Goal: Task Accomplishment & Management: Use online tool/utility

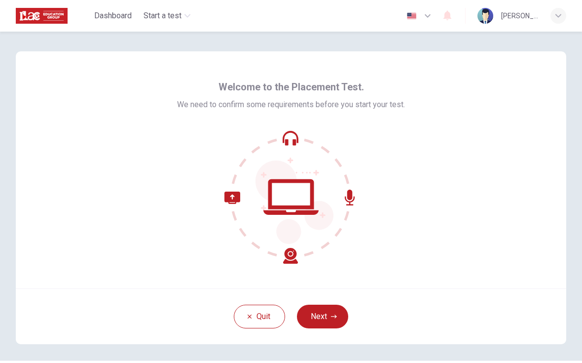
click at [330, 315] on button "Next" at bounding box center [322, 316] width 51 height 24
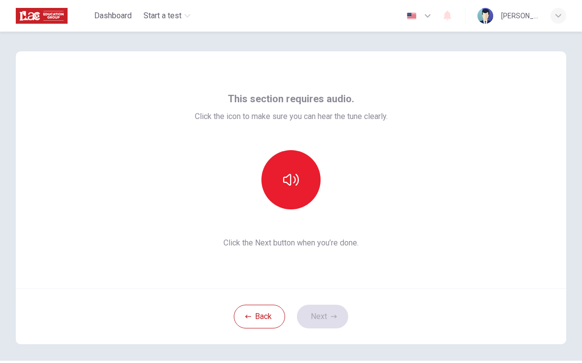
click at [305, 176] on button "button" at bounding box center [290, 179] width 59 height 59
click at [344, 314] on button "Next" at bounding box center [322, 316] width 51 height 24
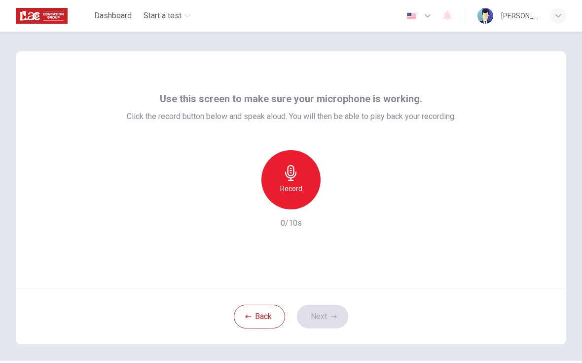
click at [293, 179] on icon "button" at bounding box center [291, 173] width 16 height 16
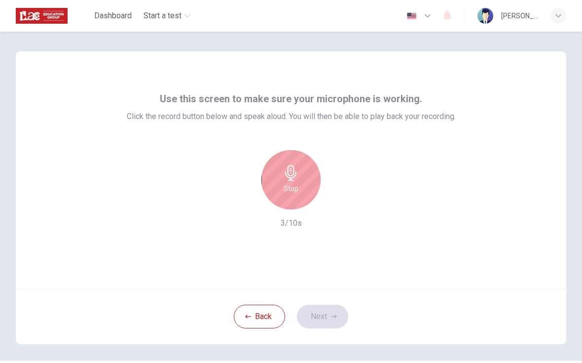
click at [292, 173] on icon "button" at bounding box center [291, 173] width 16 height 16
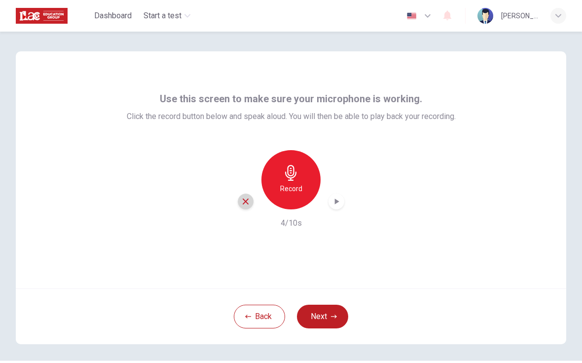
click at [251, 201] on div "button" at bounding box center [246, 201] width 16 height 16
click at [290, 178] on icon "button" at bounding box center [290, 173] width 11 height 16
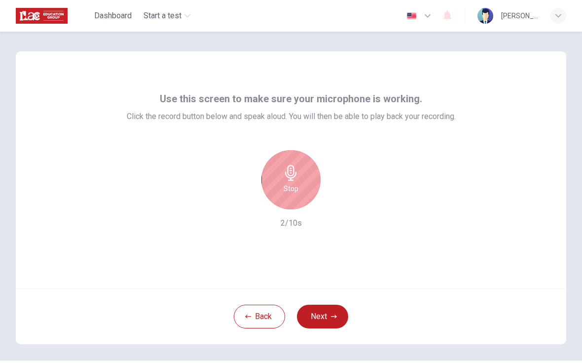
click at [305, 161] on div "Stop" at bounding box center [290, 179] width 59 height 59
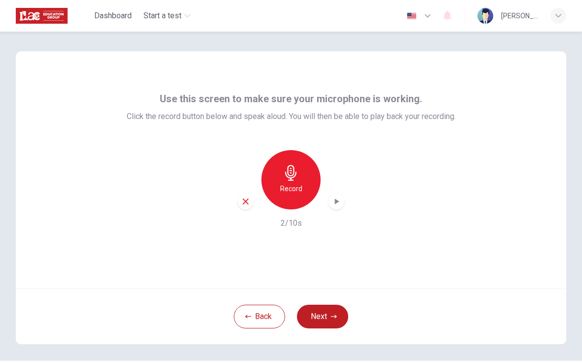
click at [338, 208] on div "button" at bounding box center [337, 201] width 16 height 16
click at [326, 316] on button "Next" at bounding box center [322, 316] width 51 height 24
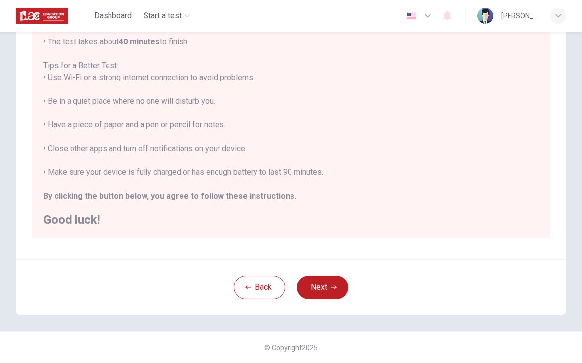
scroll to position [155, 0]
click at [321, 284] on button "Next" at bounding box center [322, 287] width 51 height 24
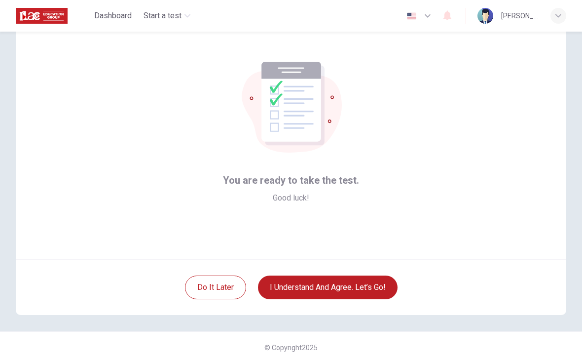
click at [337, 282] on button "I understand and agree. Let’s go!" at bounding box center [328, 287] width 140 height 24
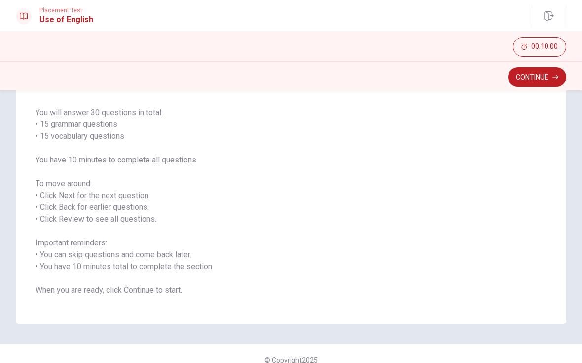
scroll to position [69, 0]
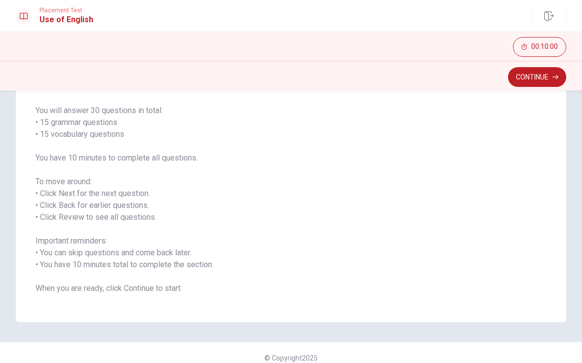
click at [543, 80] on button "Continue" at bounding box center [537, 78] width 58 height 20
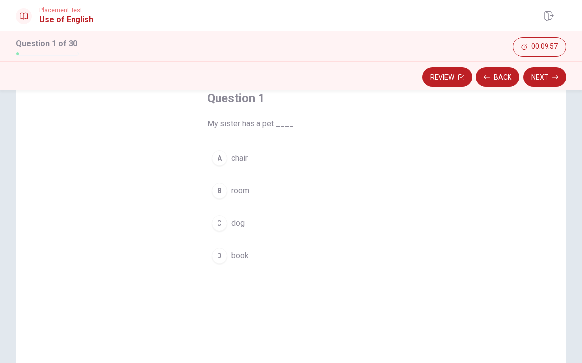
scroll to position [61, 0]
click at [218, 227] on div "C" at bounding box center [220, 223] width 16 height 16
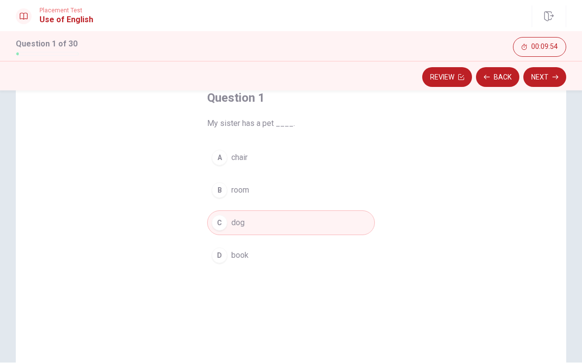
click at [543, 83] on button "Next" at bounding box center [544, 78] width 43 height 20
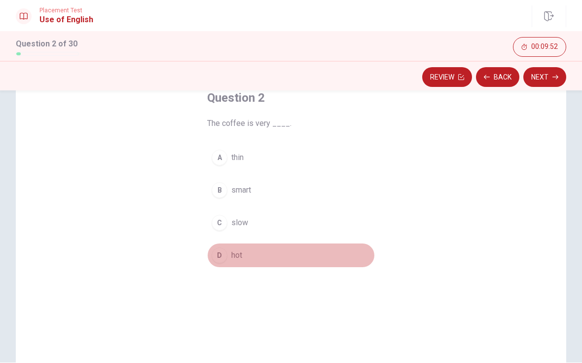
click at [217, 257] on div "D" at bounding box center [220, 256] width 16 height 16
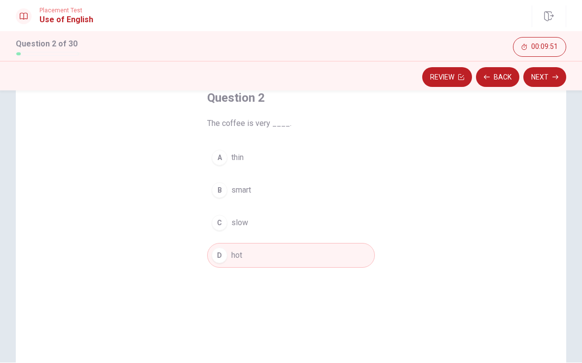
click at [549, 80] on button "Next" at bounding box center [544, 78] width 43 height 20
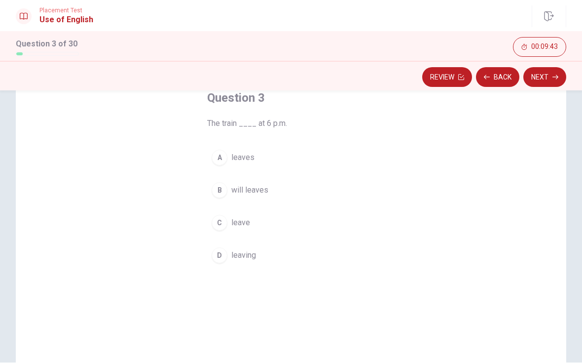
click at [234, 164] on button "A leaves" at bounding box center [291, 158] width 168 height 25
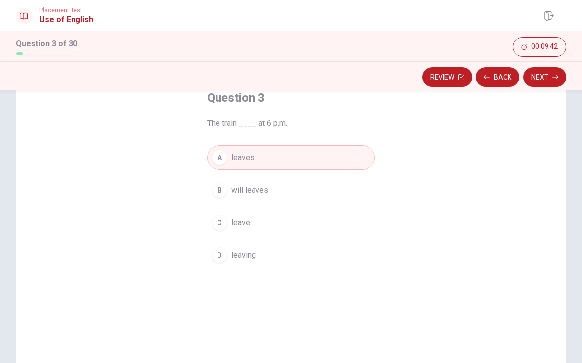
click at [545, 76] on button "Next" at bounding box center [544, 78] width 43 height 20
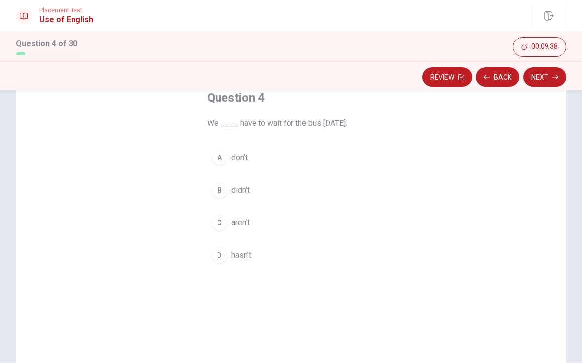
click at [239, 154] on span "don’t" at bounding box center [239, 158] width 16 height 12
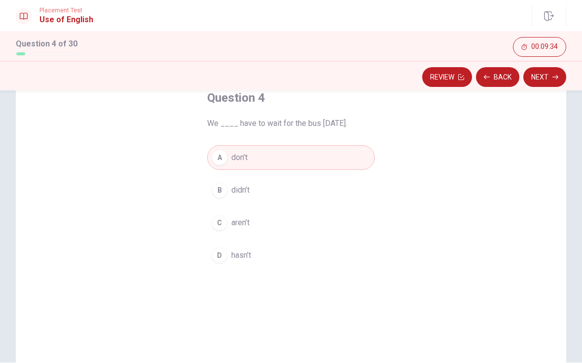
click at [244, 190] on span "didn’t" at bounding box center [240, 190] width 18 height 12
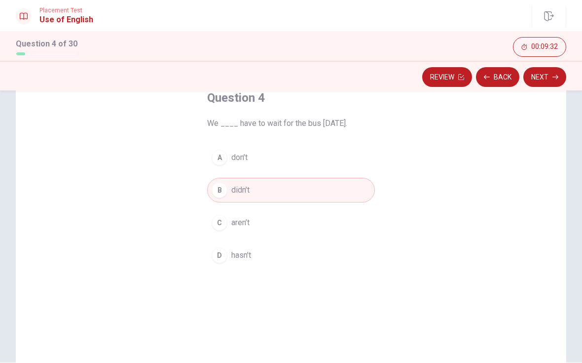
click at [546, 79] on button "Next" at bounding box center [544, 78] width 43 height 20
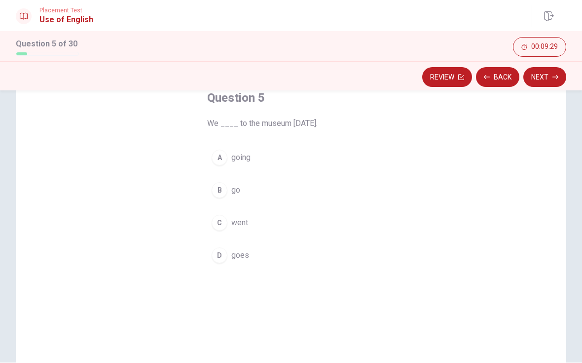
click at [244, 222] on span "went" at bounding box center [239, 223] width 17 height 12
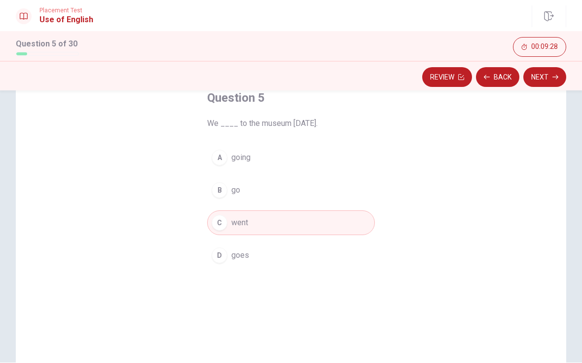
click at [542, 77] on button "Next" at bounding box center [544, 78] width 43 height 20
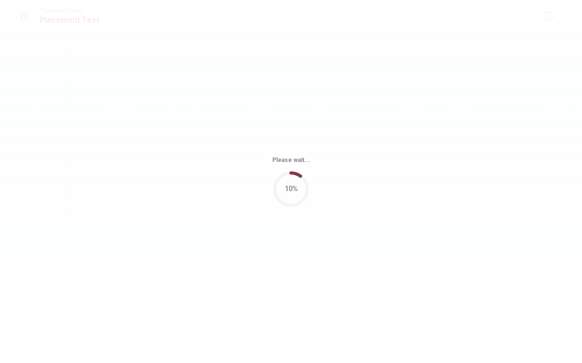
scroll to position [0, 0]
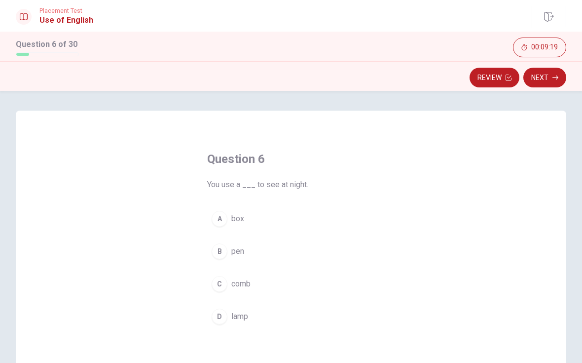
click at [227, 307] on button "D lamp" at bounding box center [291, 316] width 168 height 25
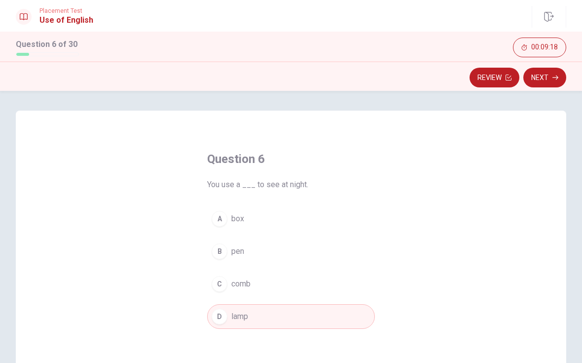
click at [543, 83] on button "Next" at bounding box center [544, 78] width 43 height 20
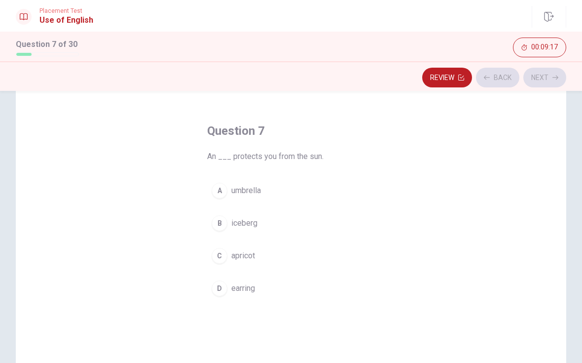
scroll to position [33, 0]
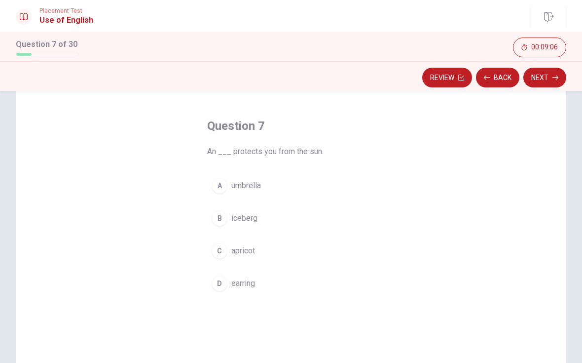
click at [546, 80] on button "Next" at bounding box center [544, 78] width 43 height 20
click at [244, 224] on button "B rings" at bounding box center [291, 218] width 168 height 25
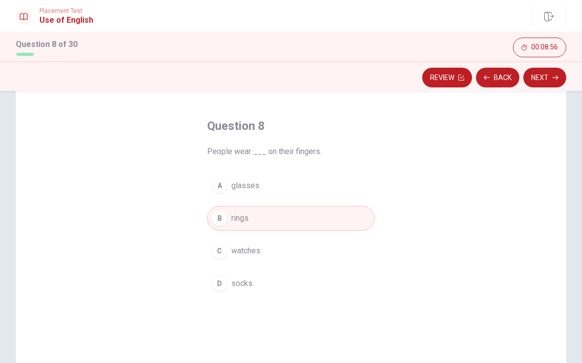
click at [544, 77] on button "Next" at bounding box center [544, 78] width 43 height 20
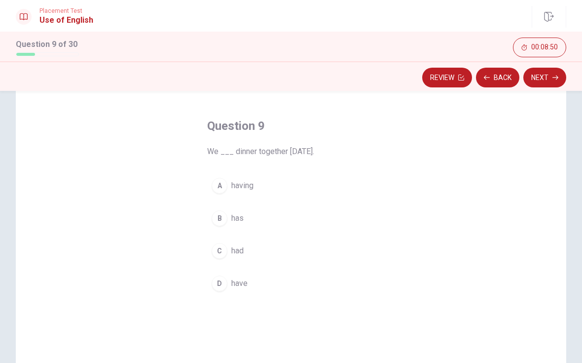
click at [238, 262] on button "C had" at bounding box center [291, 250] width 168 height 25
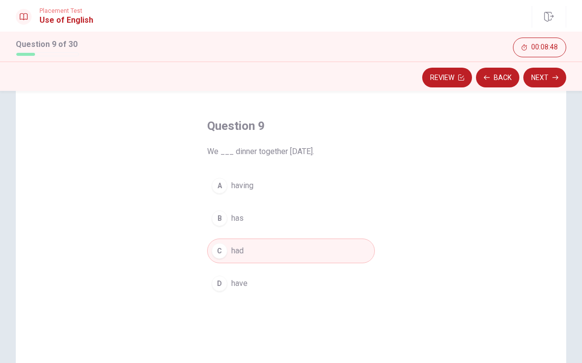
click at [541, 79] on button "Next" at bounding box center [544, 78] width 43 height 20
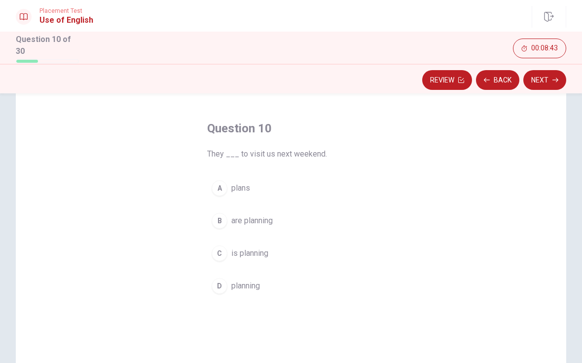
click at [270, 219] on span "are planning" at bounding box center [251, 221] width 41 height 12
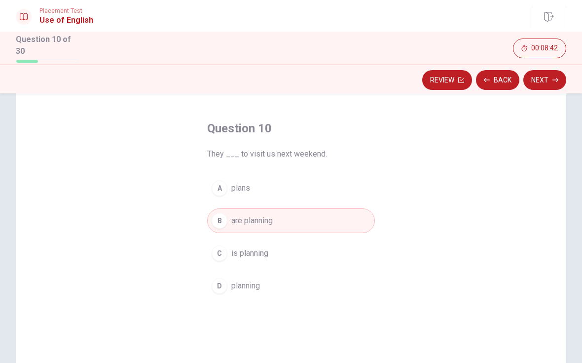
click at [544, 81] on button "Next" at bounding box center [544, 80] width 43 height 20
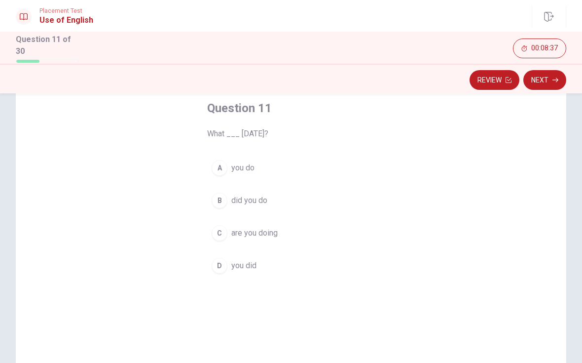
scroll to position [44, 0]
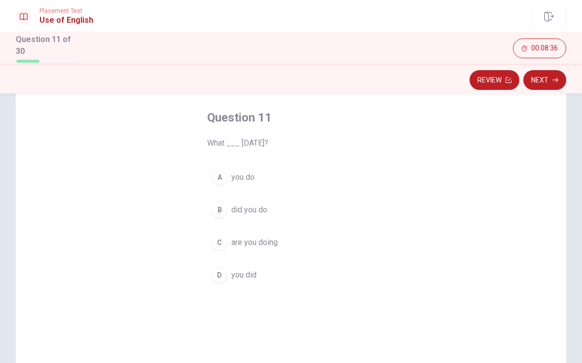
click at [264, 208] on span "did you do" at bounding box center [249, 210] width 36 height 12
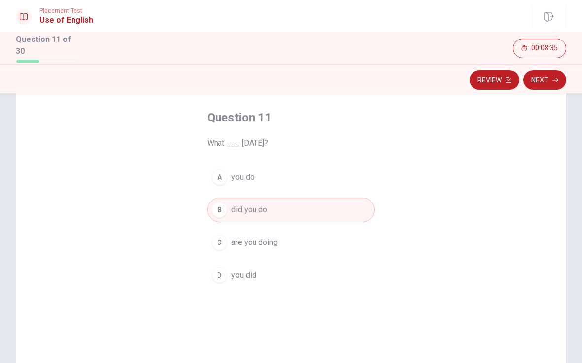
click at [542, 84] on button "Next" at bounding box center [544, 80] width 43 height 20
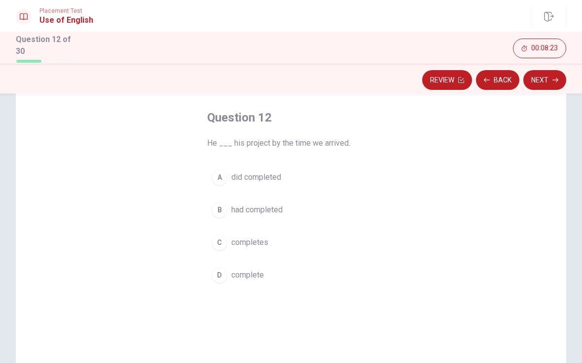
click at [282, 210] on span "had completed" at bounding box center [256, 210] width 51 height 12
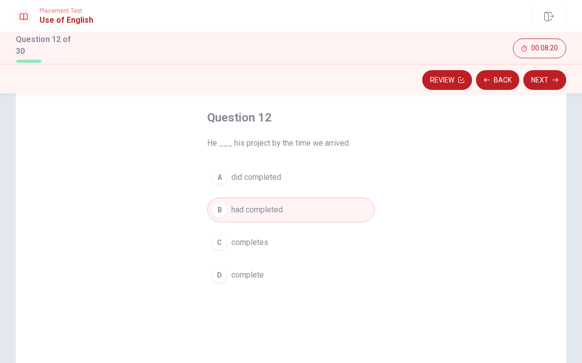
click at [548, 80] on button "Next" at bounding box center [544, 80] width 43 height 20
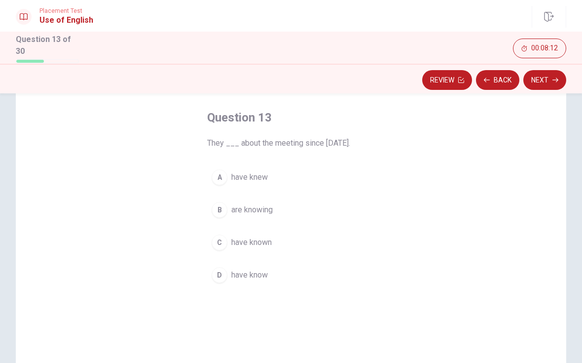
click at [267, 243] on span "have known" at bounding box center [251, 242] width 40 height 12
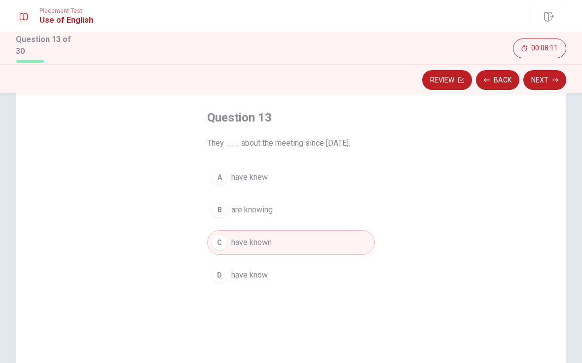
click at [542, 83] on button "Next" at bounding box center [544, 80] width 43 height 20
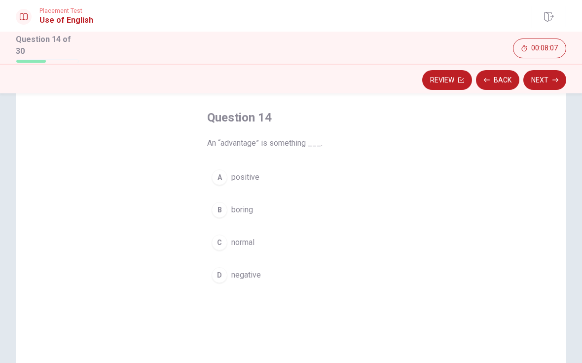
click at [253, 174] on span "positive" at bounding box center [245, 177] width 28 height 12
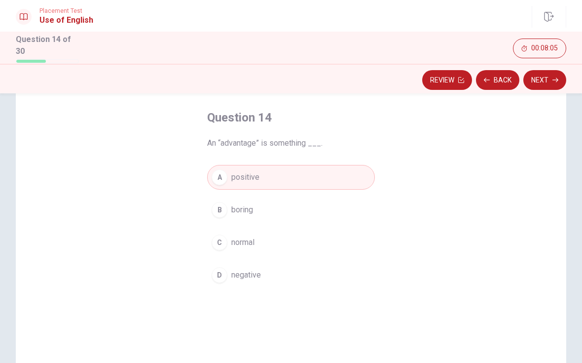
click at [543, 85] on button "Next" at bounding box center [544, 80] width 43 height 20
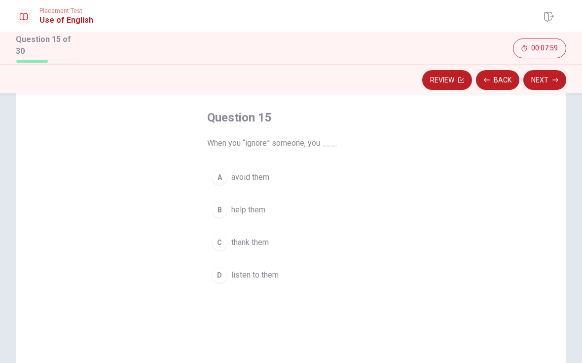
click at [267, 168] on button "A avoid them" at bounding box center [291, 177] width 168 height 25
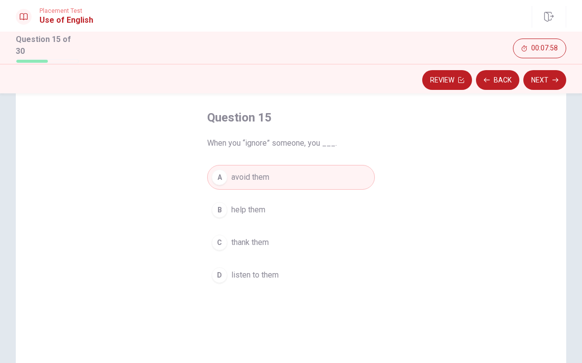
click at [540, 84] on button "Next" at bounding box center [544, 80] width 43 height 20
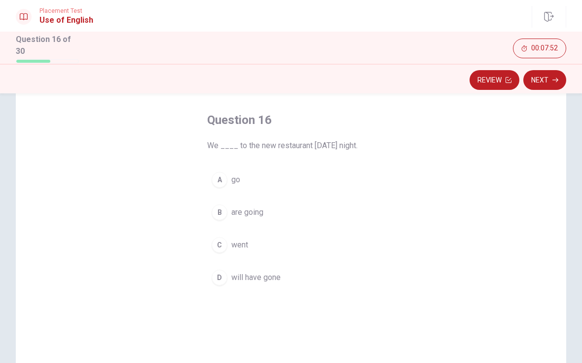
scroll to position [37, 0]
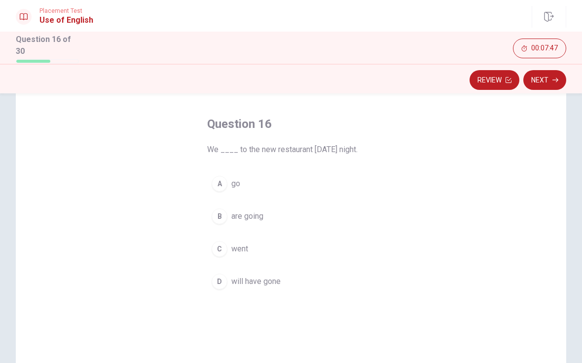
click at [268, 277] on span "will have gone" at bounding box center [255, 281] width 49 height 12
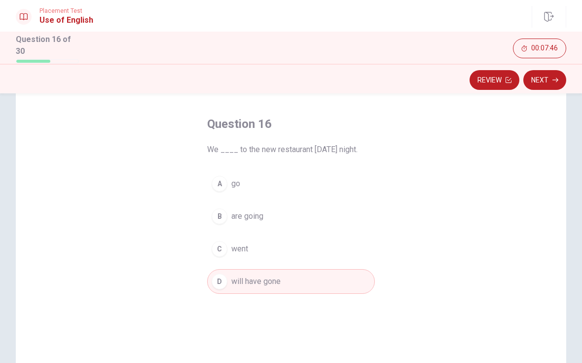
click at [278, 278] on span "will have gone" at bounding box center [255, 281] width 49 height 12
click at [280, 216] on button "B are going" at bounding box center [291, 216] width 168 height 25
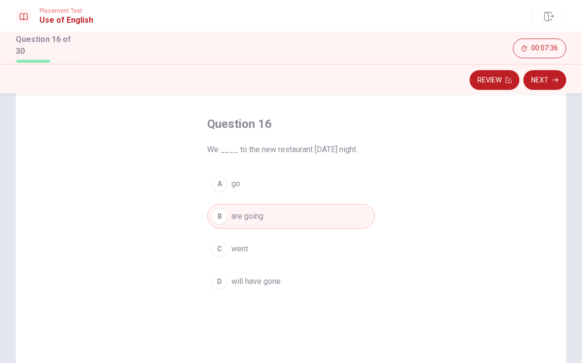
click at [543, 81] on button "Next" at bounding box center [544, 80] width 43 height 20
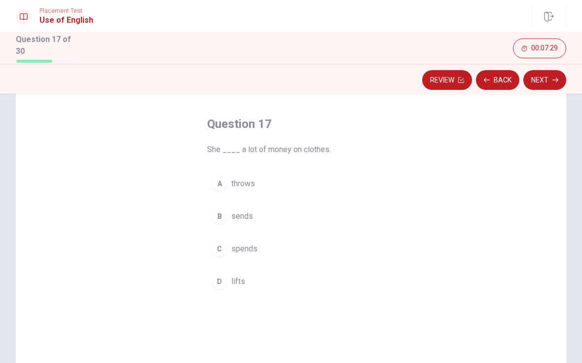
click at [257, 250] on button "C spends" at bounding box center [291, 248] width 168 height 25
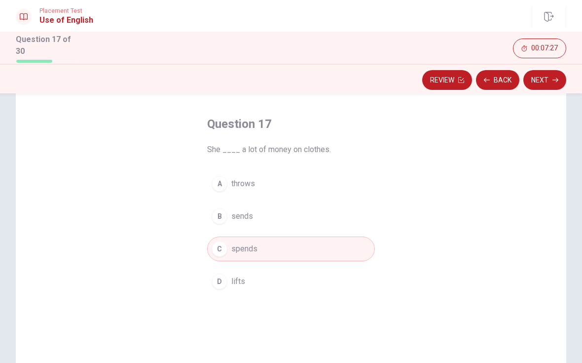
click at [544, 81] on button "Next" at bounding box center [544, 80] width 43 height 20
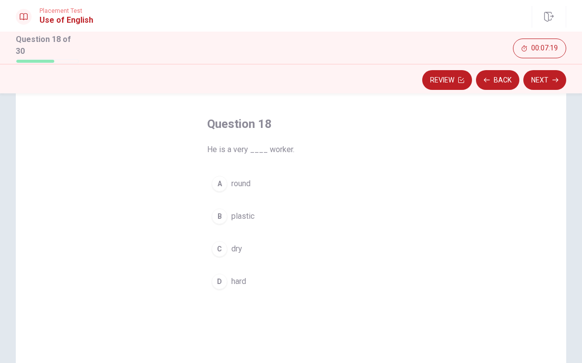
click at [242, 280] on span "hard" at bounding box center [238, 281] width 15 height 12
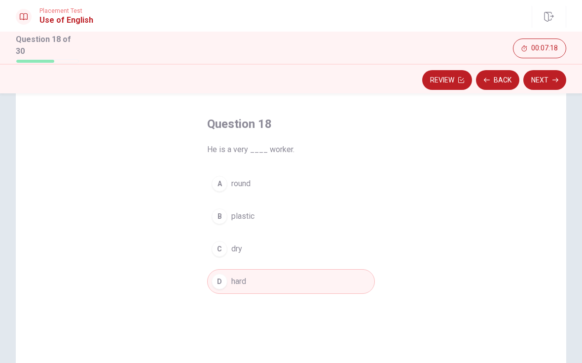
click at [542, 80] on button "Next" at bounding box center [544, 80] width 43 height 20
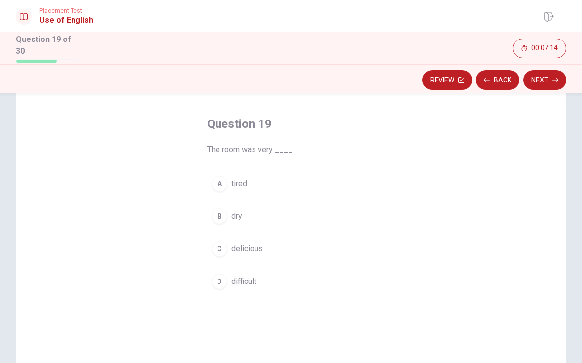
click at [243, 216] on button "B dry" at bounding box center [291, 216] width 168 height 25
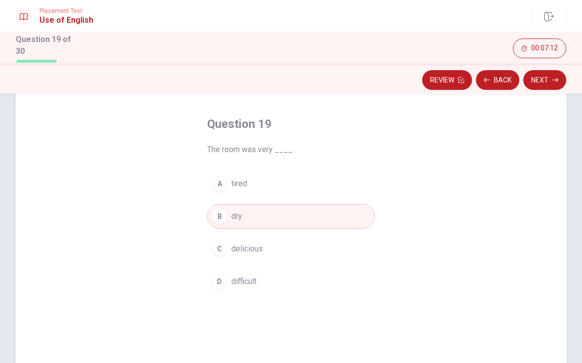
click at [542, 78] on button "Next" at bounding box center [544, 80] width 43 height 20
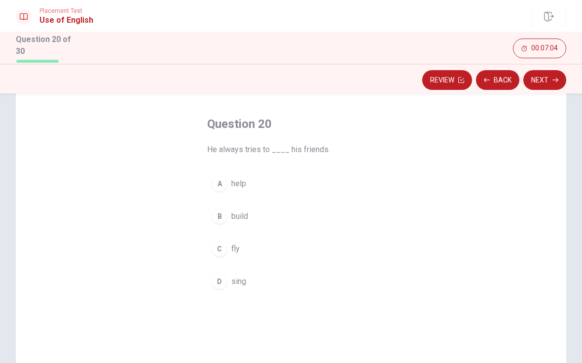
click at [243, 187] on button "A help" at bounding box center [291, 183] width 168 height 25
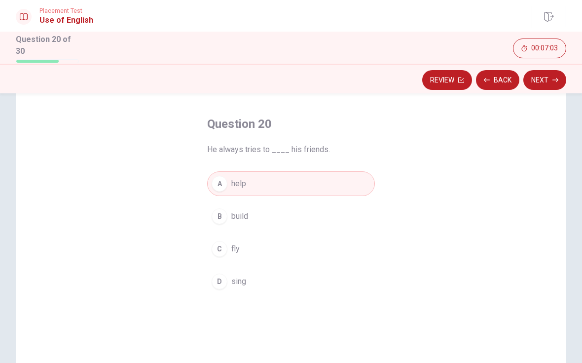
click at [544, 80] on button "Next" at bounding box center [544, 80] width 43 height 20
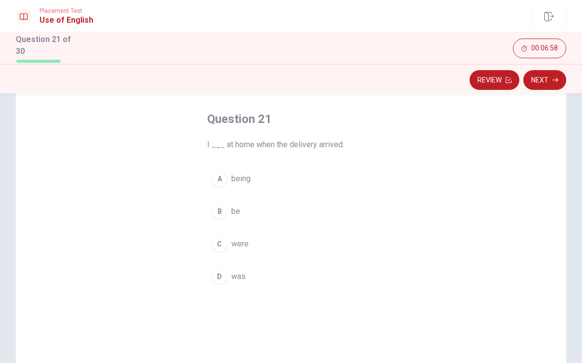
scroll to position [43, 0]
click at [245, 276] on span "was" at bounding box center [238, 276] width 14 height 12
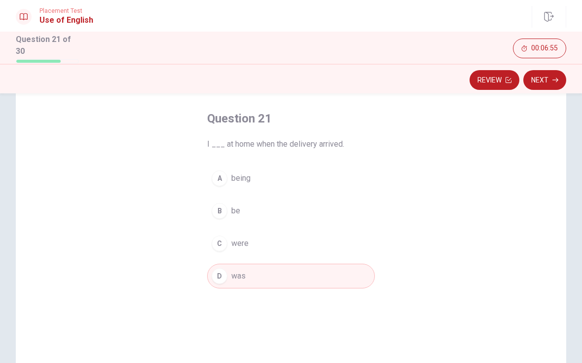
click at [541, 82] on button "Next" at bounding box center [544, 80] width 43 height 20
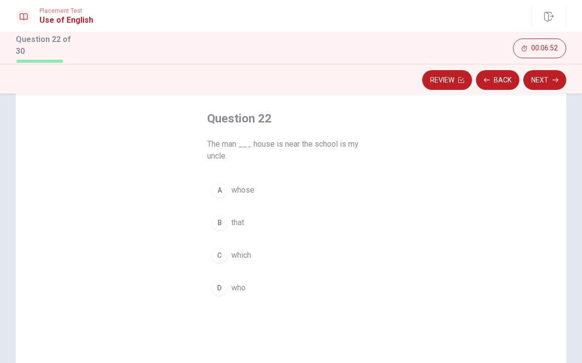
click at [242, 292] on button "D who" at bounding box center [291, 287] width 168 height 25
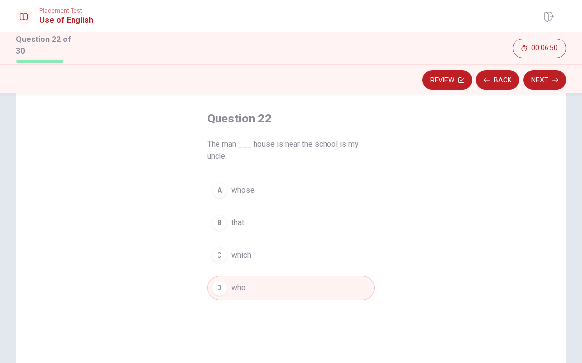
click at [279, 189] on button "A whose" at bounding box center [291, 190] width 168 height 25
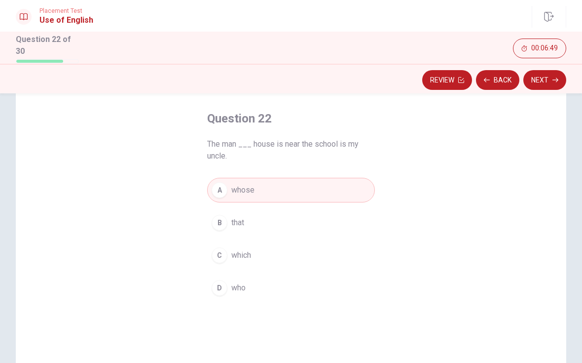
click at [549, 81] on button "Next" at bounding box center [544, 80] width 43 height 20
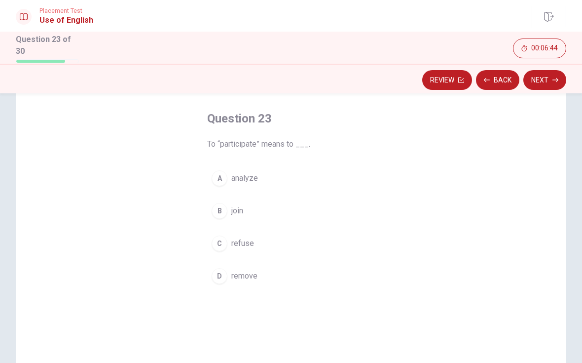
click at [238, 215] on button "B join" at bounding box center [291, 210] width 168 height 25
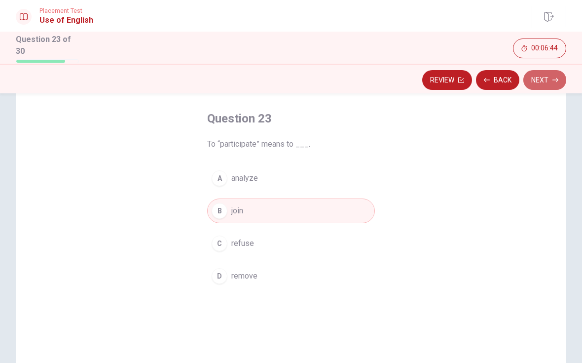
click at [549, 82] on button "Next" at bounding box center [544, 80] width 43 height 20
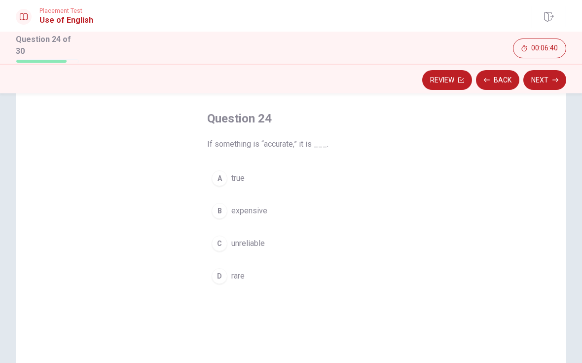
click at [254, 176] on button "A true" at bounding box center [291, 178] width 168 height 25
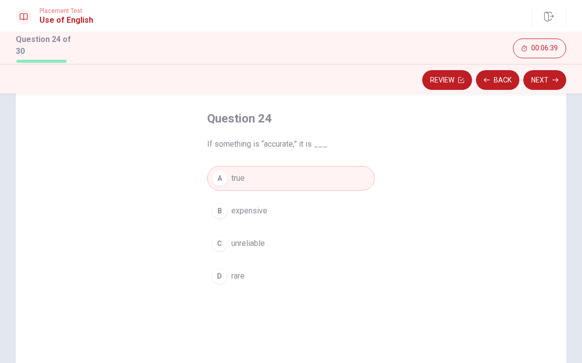
click at [547, 84] on button "Next" at bounding box center [544, 80] width 43 height 20
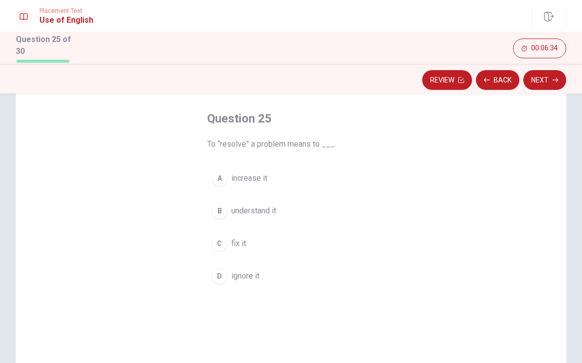
click at [246, 240] on span "fix it" at bounding box center [238, 243] width 15 height 12
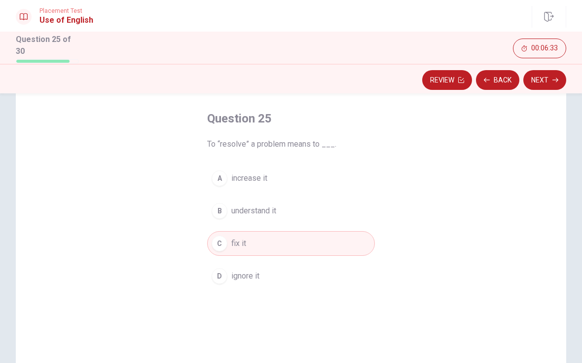
click at [545, 87] on button "Next" at bounding box center [544, 80] width 43 height 20
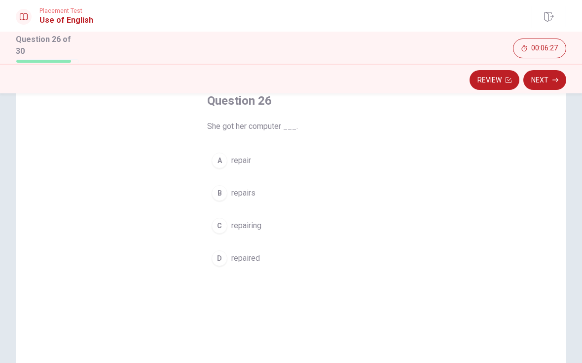
scroll to position [49, 0]
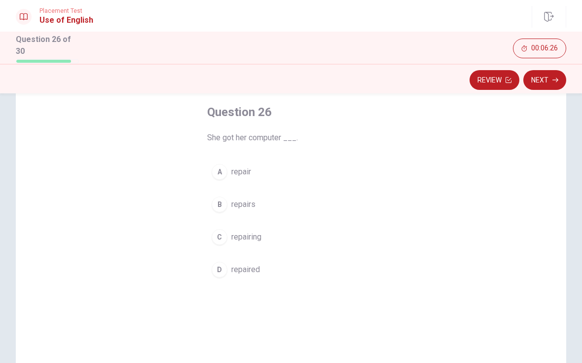
click at [248, 263] on span "repaired" at bounding box center [245, 269] width 29 height 12
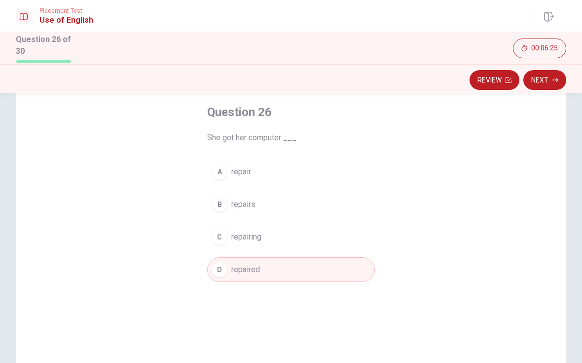
click at [549, 81] on button "Next" at bounding box center [544, 80] width 43 height 20
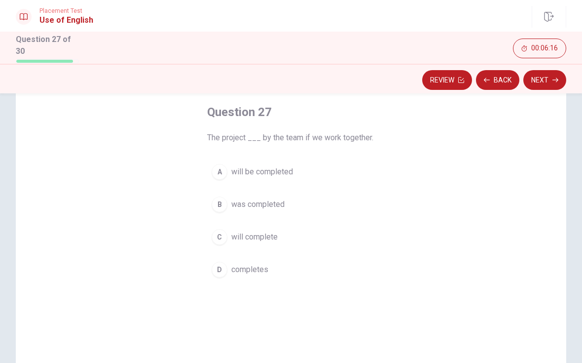
click at [292, 172] on span "will be completed" at bounding box center [262, 172] width 62 height 12
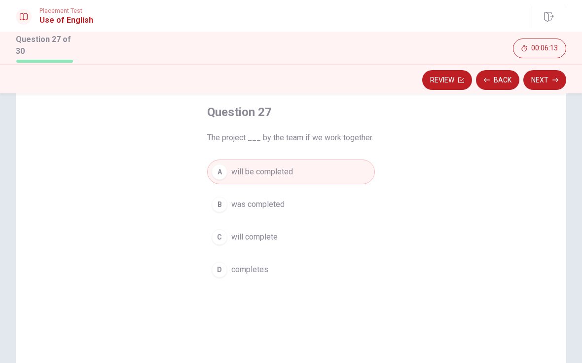
click at [548, 84] on button "Next" at bounding box center [544, 80] width 43 height 20
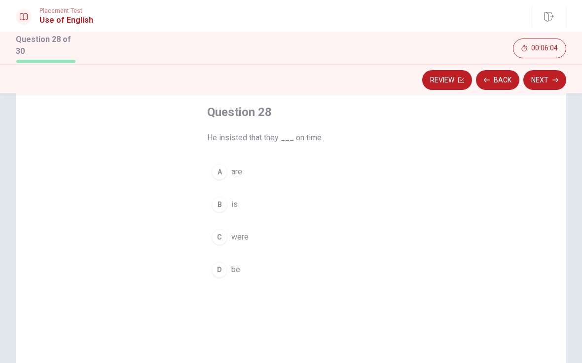
click at [245, 231] on span "were" at bounding box center [239, 237] width 17 height 12
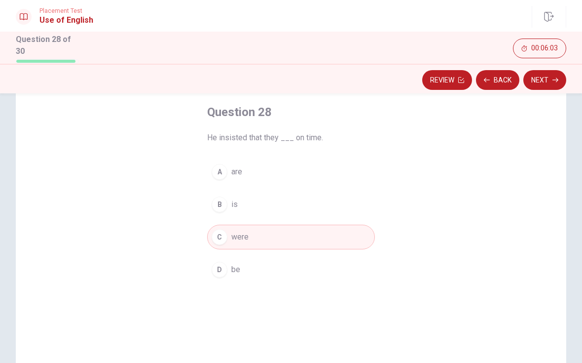
click at [543, 81] on button "Next" at bounding box center [544, 80] width 43 height 20
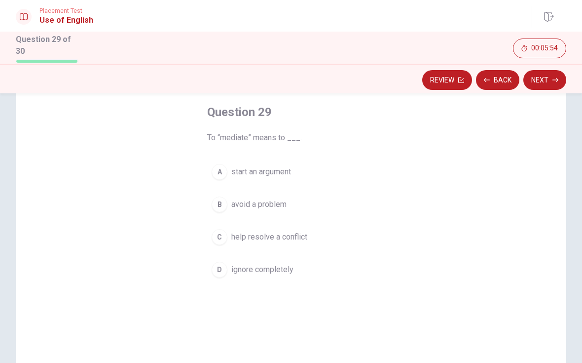
click at [540, 86] on button "Next" at bounding box center [544, 80] width 43 height 20
click at [499, 79] on button "Back" at bounding box center [497, 80] width 43 height 20
click at [280, 174] on span "start an argument" at bounding box center [261, 172] width 60 height 12
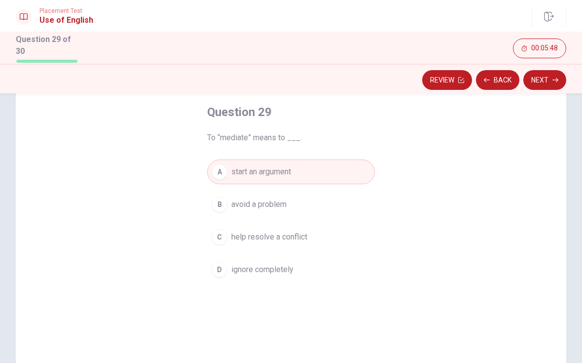
click at [545, 80] on button "Next" at bounding box center [544, 80] width 43 height 20
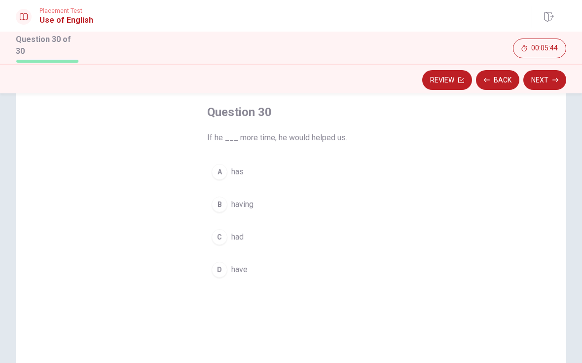
click at [238, 172] on span "has" at bounding box center [237, 172] width 12 height 12
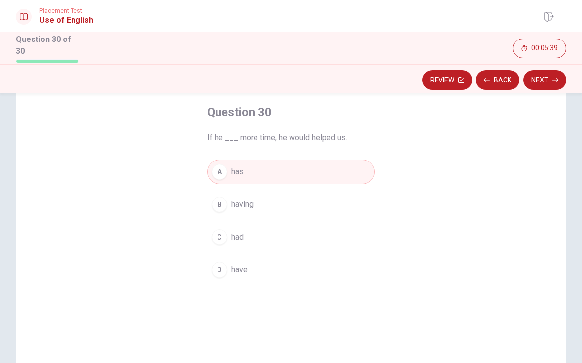
click at [273, 232] on button "C had" at bounding box center [291, 236] width 168 height 25
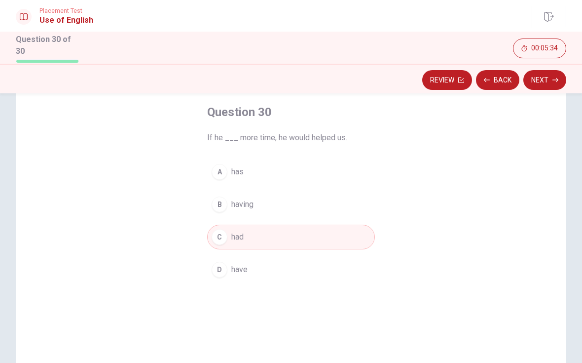
click at [544, 81] on button "Next" at bounding box center [544, 80] width 43 height 20
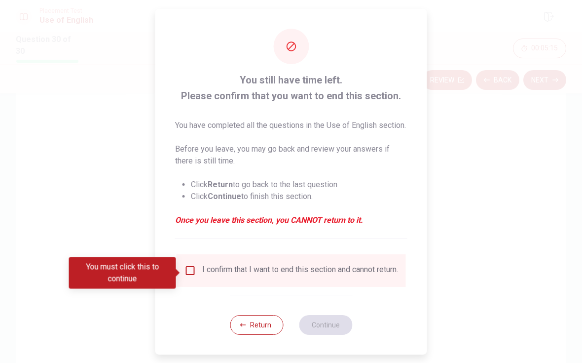
click at [246, 334] on button "Return" at bounding box center [256, 325] width 53 height 20
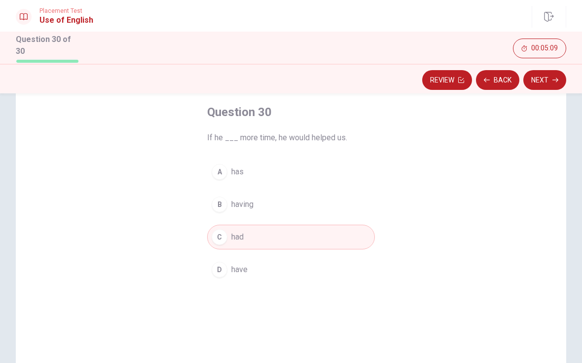
click at [550, 75] on button "Next" at bounding box center [544, 80] width 43 height 20
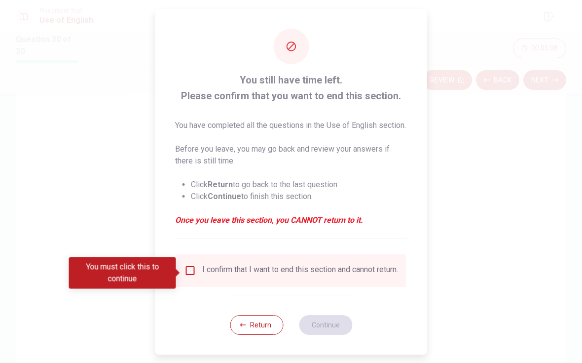
click at [202, 276] on div "I confirm that I want to end this section and cannot return." at bounding box center [300, 270] width 196 height 12
click at [187, 269] on input "You must click this to continue" at bounding box center [190, 270] width 12 height 12
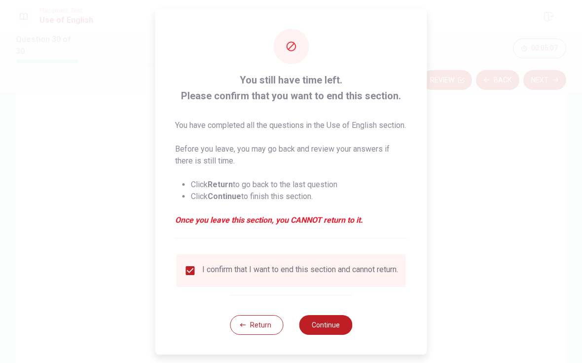
click at [334, 332] on button "Continue" at bounding box center [325, 325] width 53 height 20
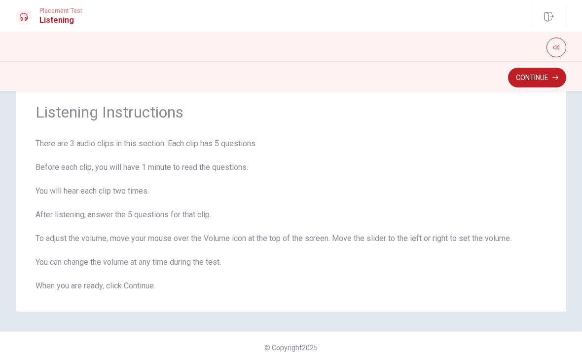
scroll to position [28, 0]
click at [548, 78] on button "Continue" at bounding box center [537, 78] width 58 height 20
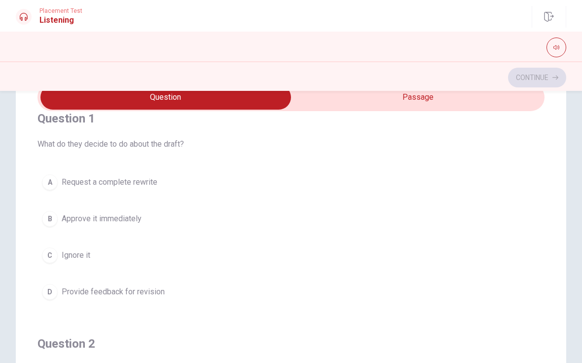
scroll to position [49, 0]
click at [379, 104] on input "checkbox" at bounding box center [165, 96] width 761 height 25
checkbox input "true"
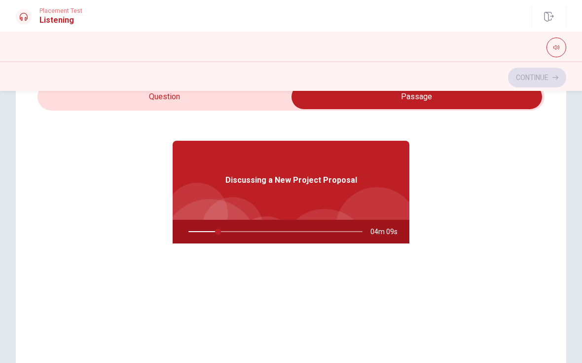
type input "17"
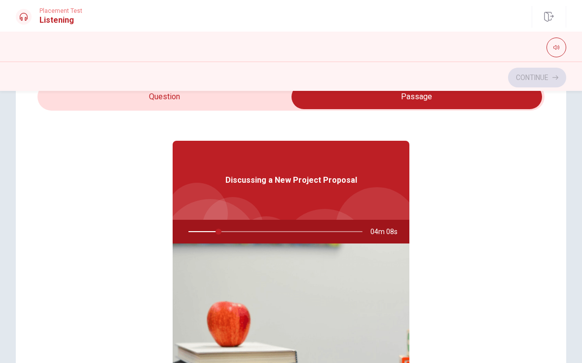
click at [261, 99] on input "checkbox" at bounding box center [417, 96] width 761 height 25
checkbox input "false"
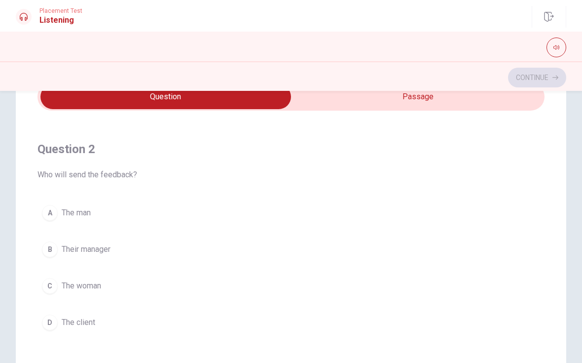
scroll to position [207, 0]
click at [82, 217] on span "The man" at bounding box center [76, 216] width 29 height 12
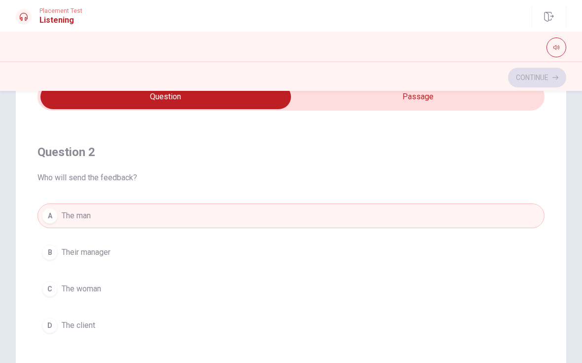
click at [152, 215] on button "A The man" at bounding box center [290, 215] width 507 height 25
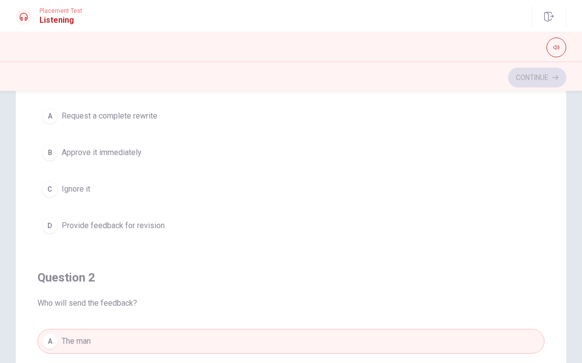
scroll to position [48, 0]
click at [150, 227] on span "Provide feedback for revision" at bounding box center [113, 224] width 103 height 12
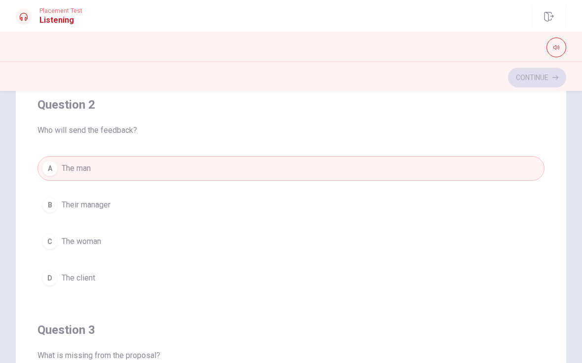
scroll to position [222, 0]
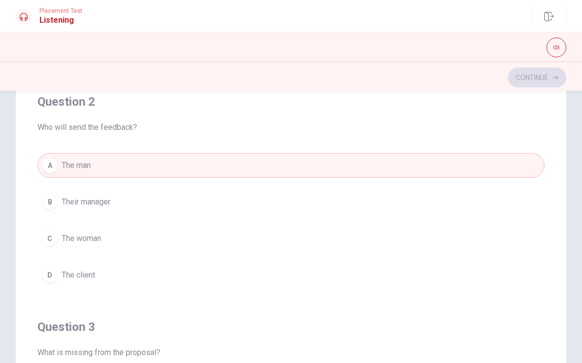
click at [176, 243] on button "C The woman" at bounding box center [290, 238] width 507 height 25
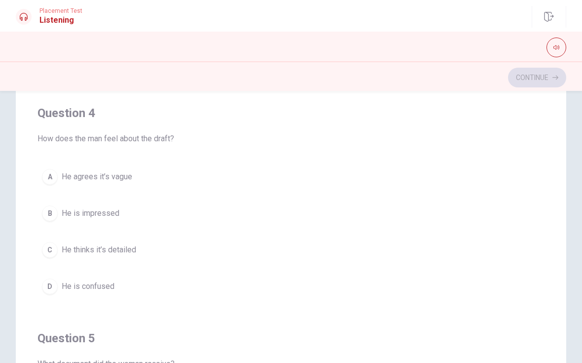
scroll to position [668, 0]
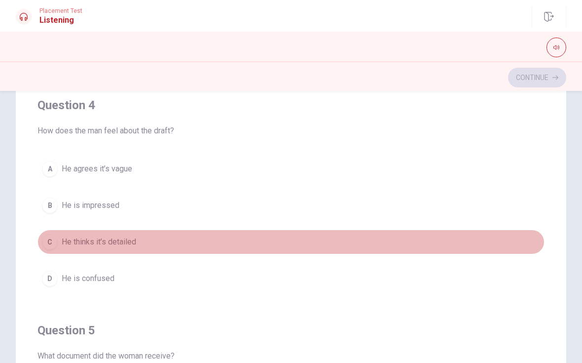
click at [142, 248] on button "C He thinks it’s detailed" at bounding box center [290, 241] width 507 height 25
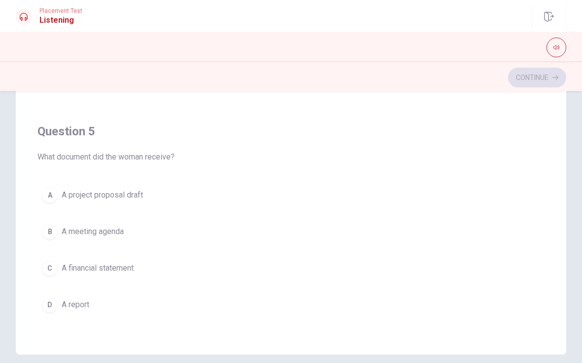
scroll to position [155, 0]
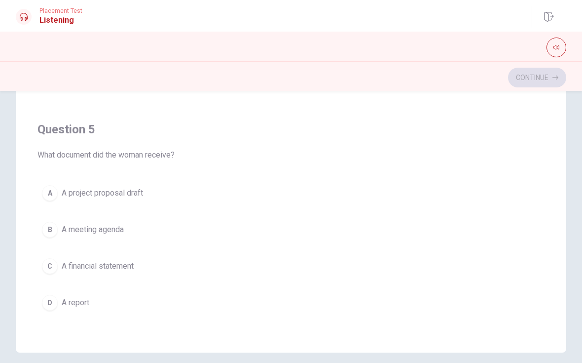
click at [149, 189] on button "A A project proposal draft" at bounding box center [290, 193] width 507 height 25
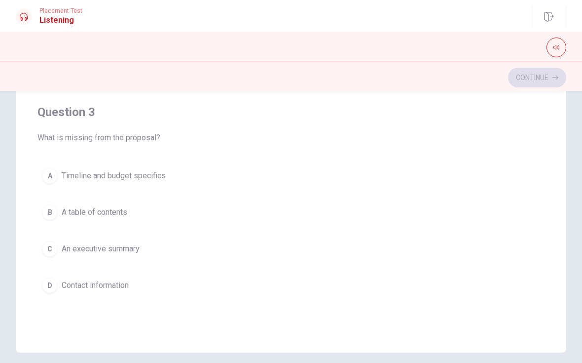
scroll to position [363, 0]
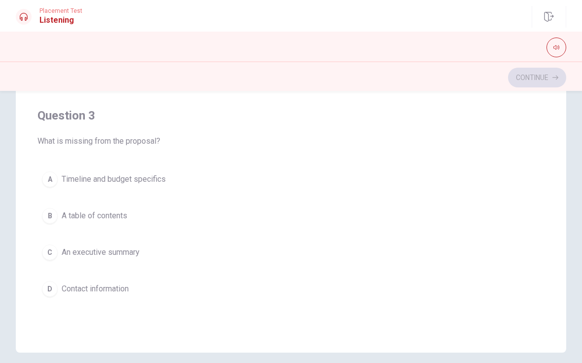
click at [162, 175] on span "Timeline and budget specifics" at bounding box center [114, 179] width 104 height 12
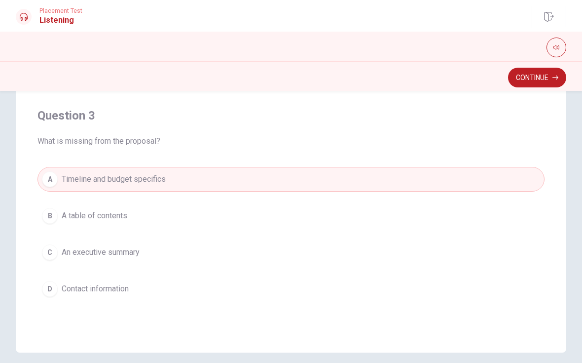
click at [548, 73] on button "Continue" at bounding box center [537, 78] width 58 height 20
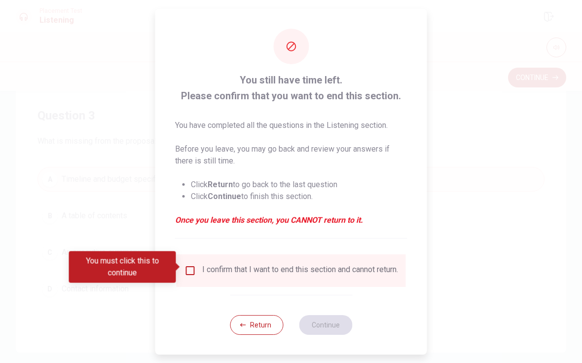
click at [194, 264] on input "You must click this to continue" at bounding box center [190, 270] width 12 height 12
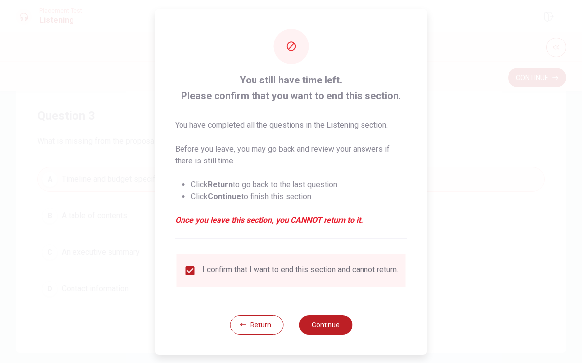
click at [329, 327] on button "Continue" at bounding box center [325, 325] width 53 height 20
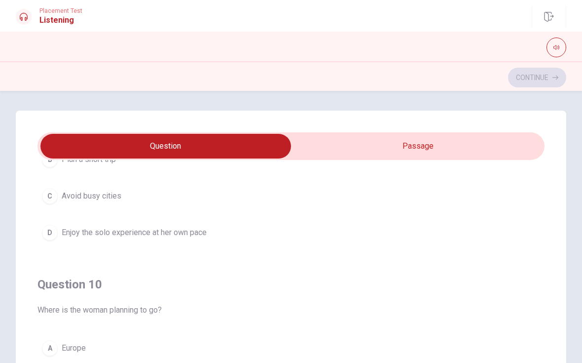
scroll to position [0, 0]
click at [244, 208] on button "C Avoid busy cities" at bounding box center [290, 195] width 507 height 25
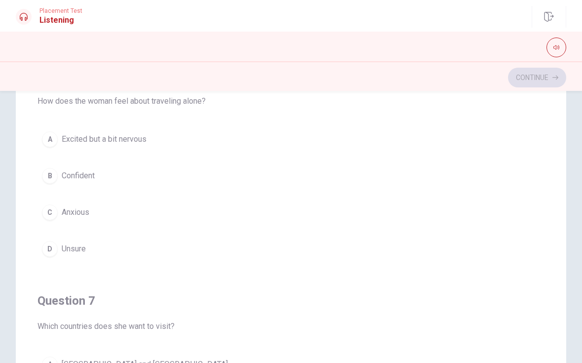
scroll to position [109, 0]
click at [275, 259] on button "D Unsure" at bounding box center [290, 248] width 507 height 25
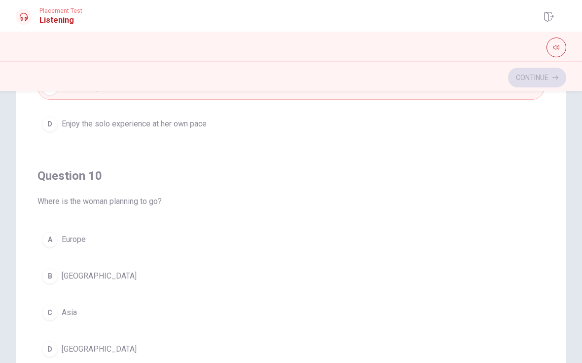
scroll to position [799, 0]
click at [82, 235] on span "Europe" at bounding box center [74, 239] width 24 height 12
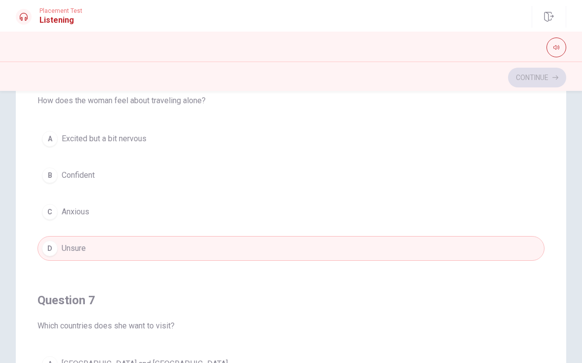
scroll to position [0, 0]
click at [243, 144] on button "A Excited but a bit nervous" at bounding box center [290, 138] width 507 height 25
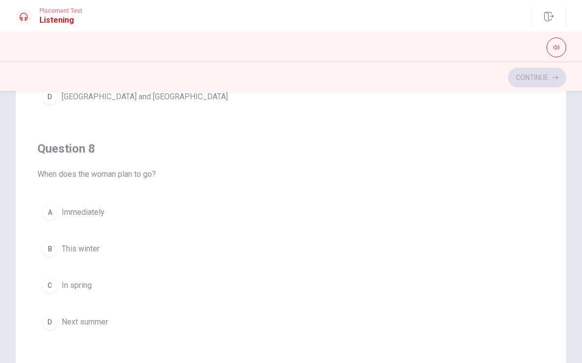
scroll to position [399, 0]
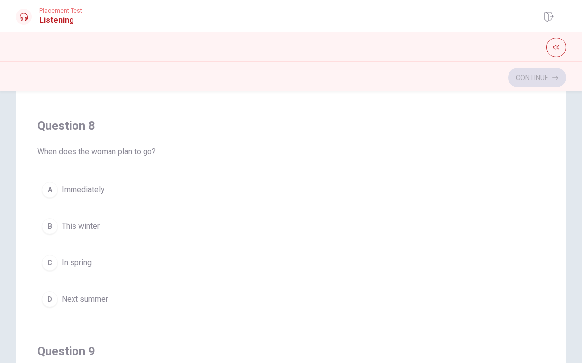
click at [183, 298] on button "D Next summer" at bounding box center [290, 299] width 507 height 25
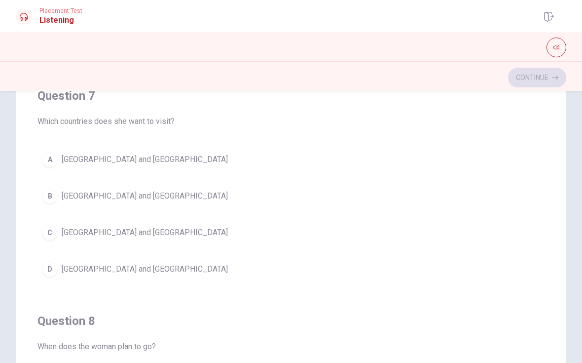
scroll to position [229, 0]
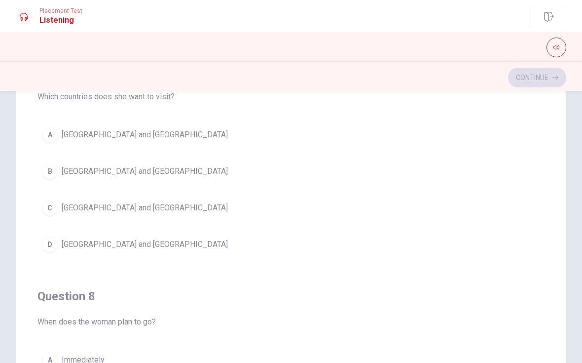
click at [106, 137] on span "[GEOGRAPHIC_DATA] and [GEOGRAPHIC_DATA]" at bounding box center [145, 135] width 166 height 12
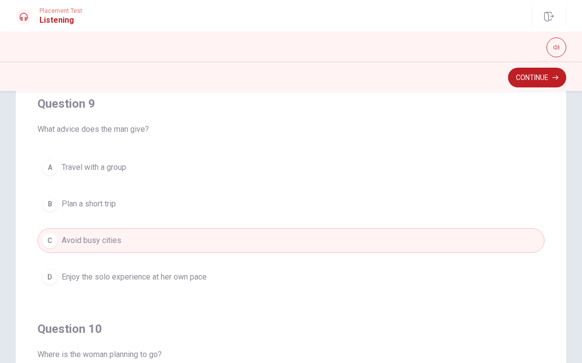
scroll to position [650, 0]
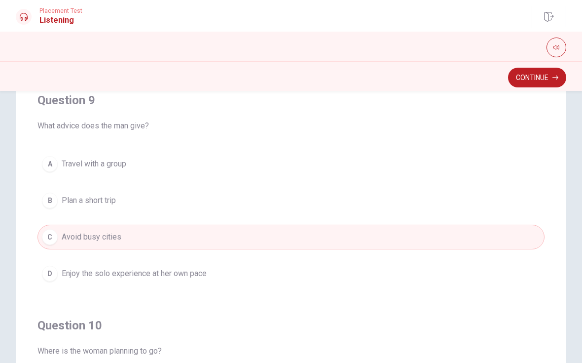
click at [195, 273] on span "Enjoy the solo experience at her own pace" at bounding box center [134, 273] width 145 height 12
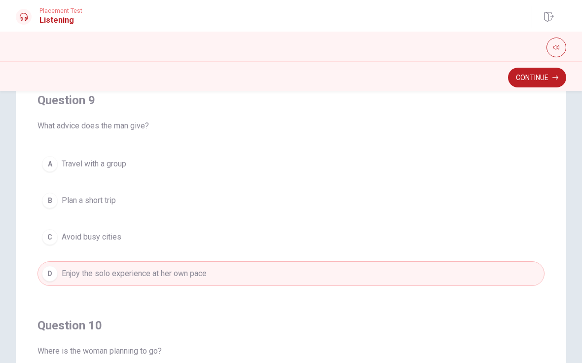
click at [538, 79] on button "Continue" at bounding box center [537, 78] width 58 height 20
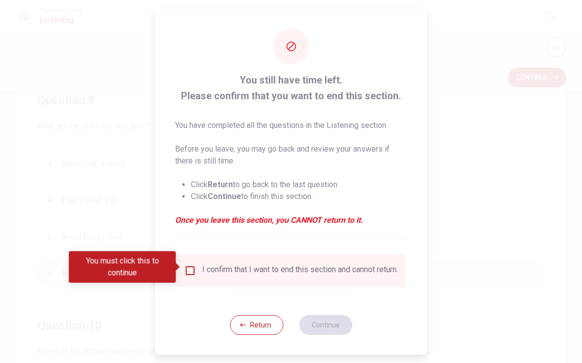
click at [188, 264] on input "You must click this to continue" at bounding box center [190, 270] width 12 height 12
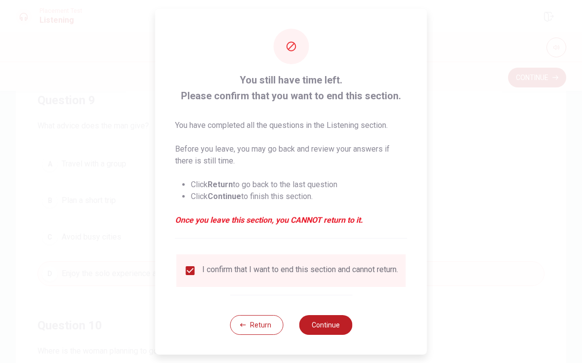
click at [323, 330] on button "Continue" at bounding box center [325, 325] width 53 height 20
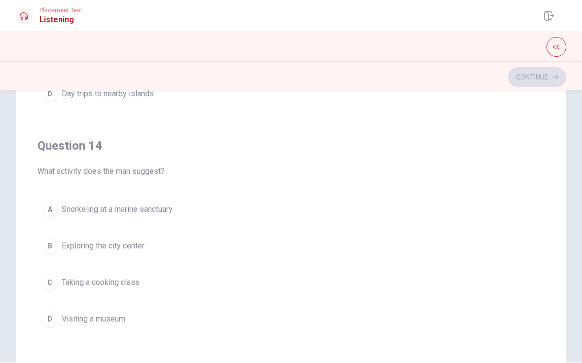
scroll to position [667, 0]
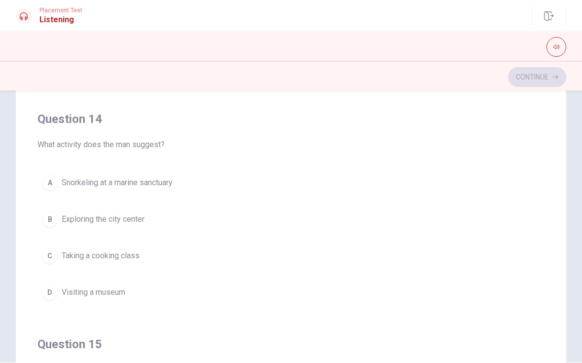
click at [170, 188] on span "Snorkeling at a marine sanctuary" at bounding box center [117, 183] width 111 height 12
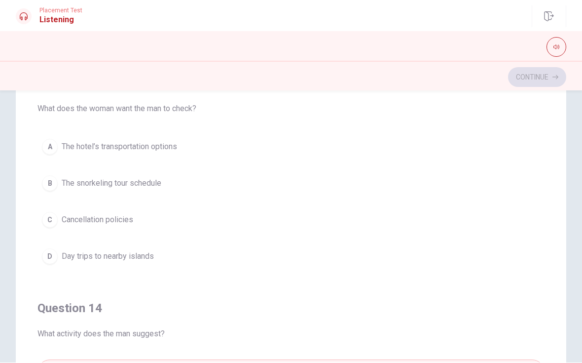
scroll to position [479, 0]
click at [223, 148] on button "A The hotel’s transportation options" at bounding box center [290, 146] width 507 height 25
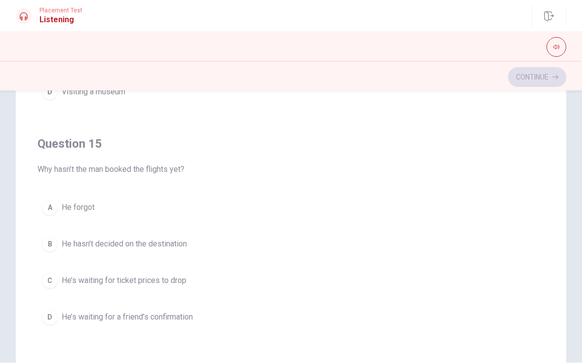
scroll to position [141, 0]
click at [172, 275] on span "He’s waiting for ticket prices to drop" at bounding box center [124, 280] width 125 height 12
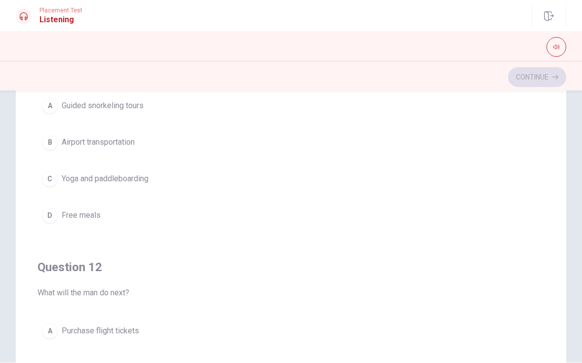
scroll to position [0, 0]
click at [148, 180] on span "Yoga and paddleboarding" at bounding box center [105, 179] width 87 height 12
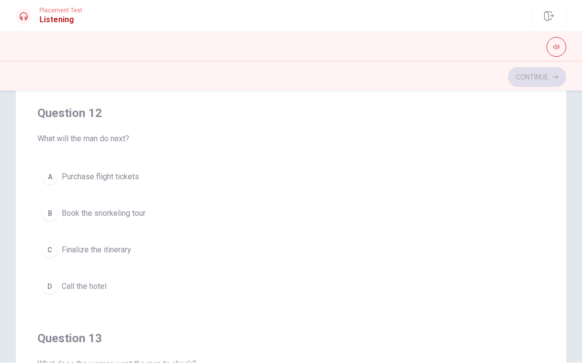
scroll to position [184, 0]
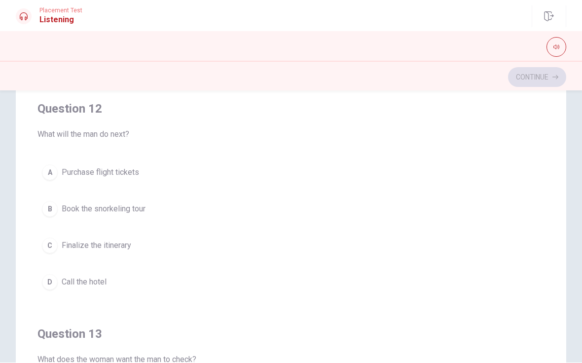
click at [106, 279] on span "Call the hotel" at bounding box center [84, 282] width 45 height 12
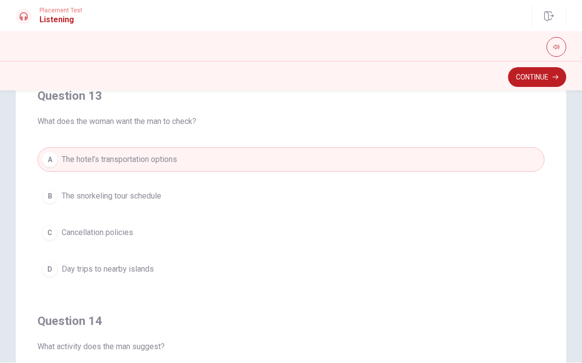
scroll to position [428, 0]
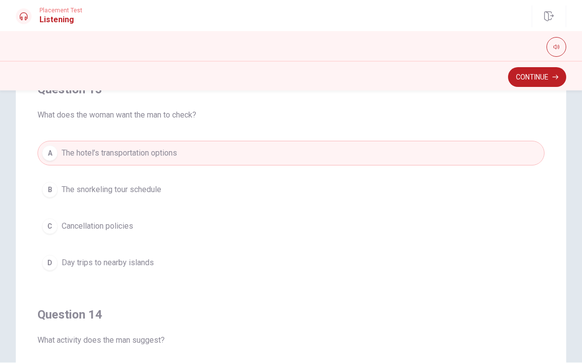
click at [535, 80] on button "Continue" at bounding box center [537, 78] width 58 height 20
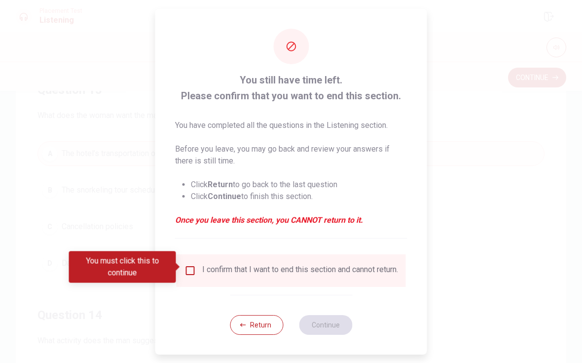
click at [261, 265] on div "I confirm that I want to end this section and cannot return." at bounding box center [300, 270] width 196 height 12
click at [187, 268] on input "You must click this to continue" at bounding box center [190, 270] width 12 height 12
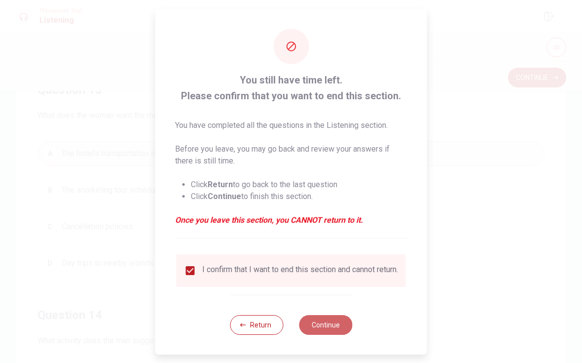
click at [329, 330] on button "Continue" at bounding box center [325, 325] width 53 height 20
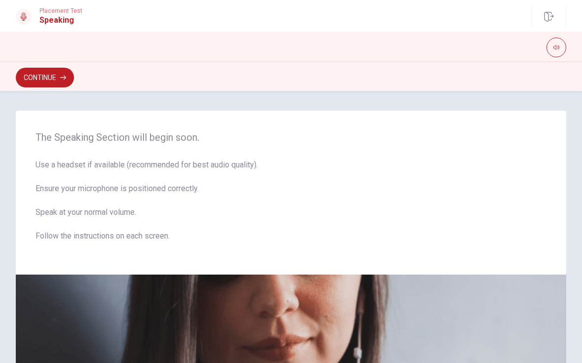
scroll to position [0, 0]
click at [48, 84] on button "Continue" at bounding box center [45, 78] width 58 height 20
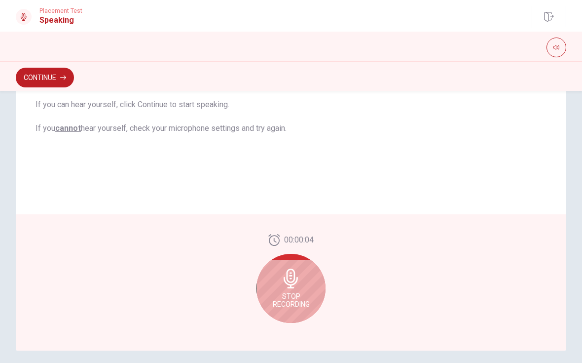
scroll to position [192, 0]
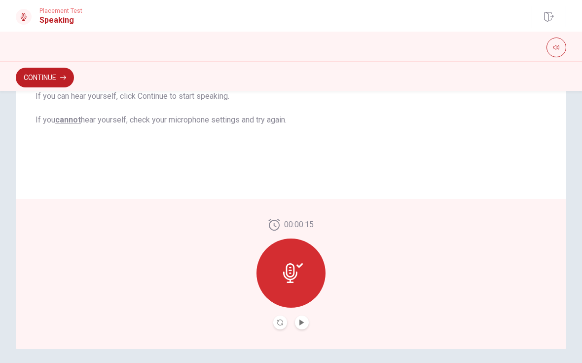
click at [300, 323] on icon "Play Audio" at bounding box center [301, 322] width 4 height 6
click at [281, 322] on icon "Record Again" at bounding box center [280, 322] width 6 height 6
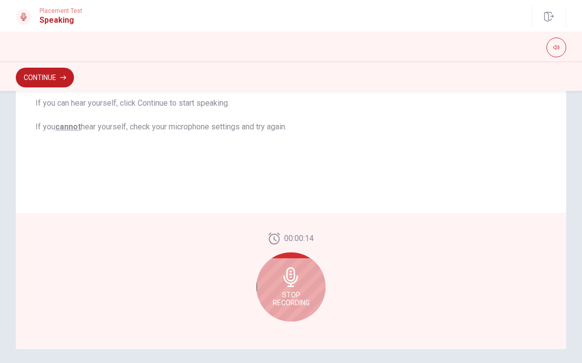
click at [302, 283] on div "Stop Recording" at bounding box center [290, 286] width 69 height 69
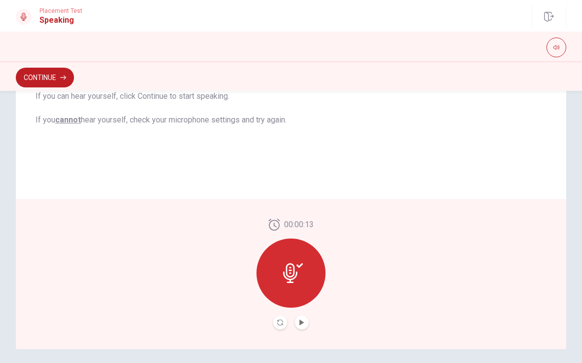
click at [298, 280] on icon at bounding box center [293, 273] width 20 height 20
click at [303, 327] on button "Play Audio" at bounding box center [302, 322] width 14 height 14
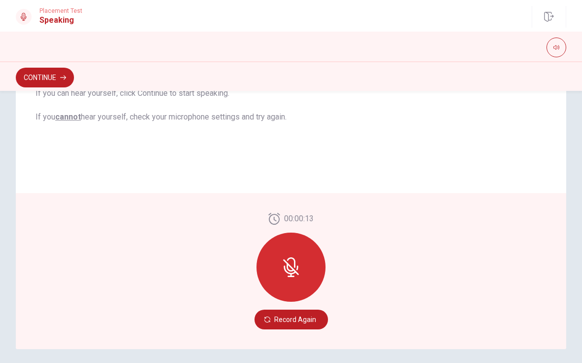
click at [303, 320] on button "Record Again" at bounding box center [291, 319] width 73 height 20
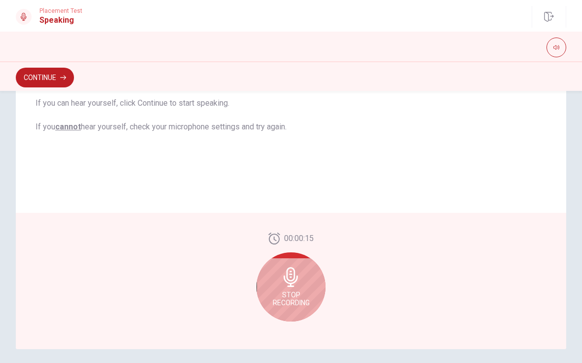
click at [300, 286] on icon at bounding box center [291, 277] width 20 height 20
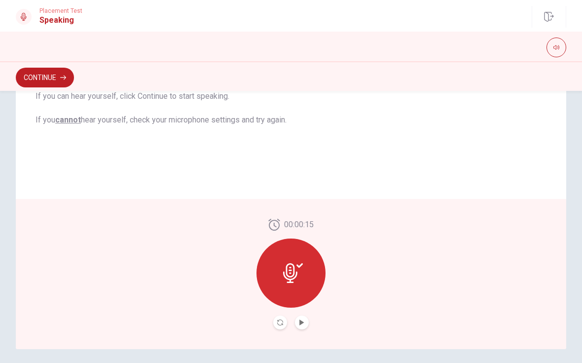
click at [283, 326] on button "Record Again" at bounding box center [280, 322] width 14 height 14
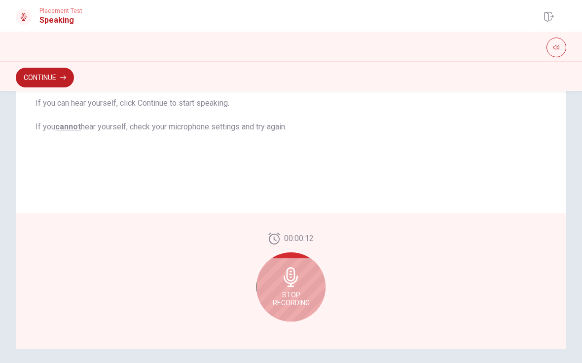
click at [289, 296] on span "Stop Recording" at bounding box center [291, 299] width 37 height 16
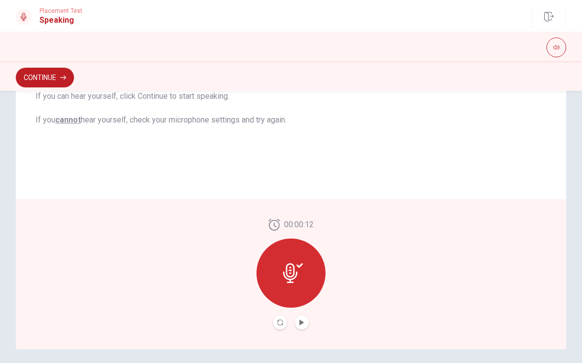
click at [304, 326] on button "Play Audio" at bounding box center [302, 322] width 14 height 14
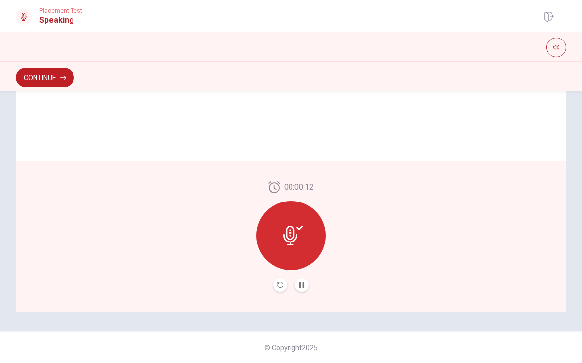
scroll to position [229, 0]
click at [47, 76] on button "Continue" at bounding box center [45, 78] width 58 height 20
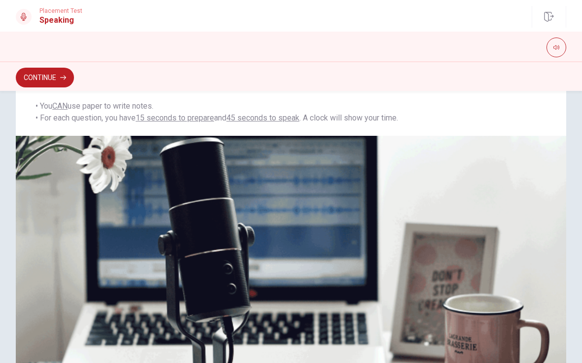
scroll to position [169, 0]
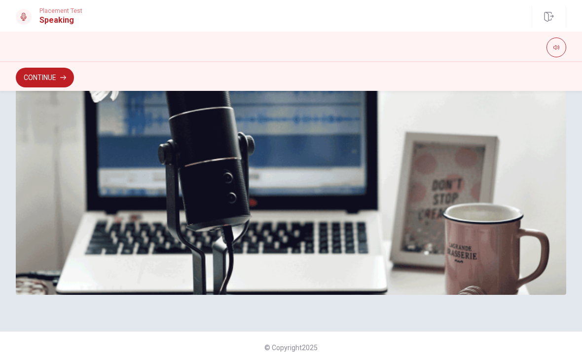
click at [64, 79] on icon "button" at bounding box center [63, 77] width 6 height 6
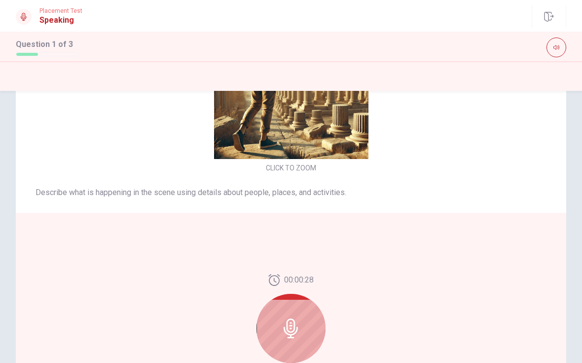
scroll to position [-1, 0]
click at [334, 131] on img at bounding box center [290, 81] width 209 height 154
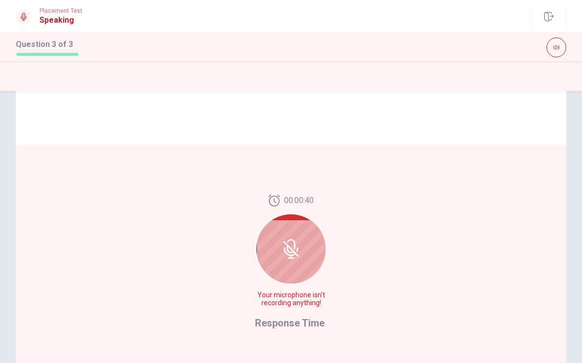
scroll to position [161, 0]
click at [293, 254] on icon at bounding box center [290, 251] width 12 height 9
click at [310, 333] on div "00:00:34 Your microphone isn't recording anything! Response Time" at bounding box center [291, 262] width 550 height 235
click at [317, 320] on span "Response Time" at bounding box center [290, 322] width 70 height 12
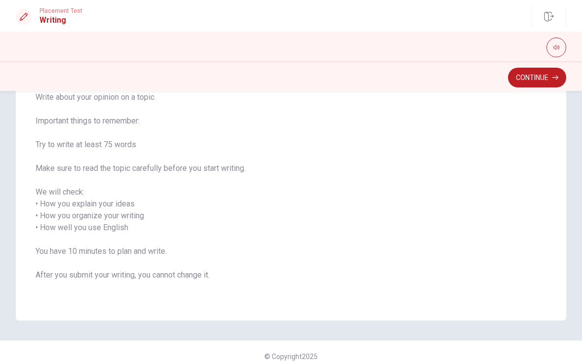
scroll to position [83, 0]
click at [555, 80] on button "Continue" at bounding box center [537, 78] width 58 height 20
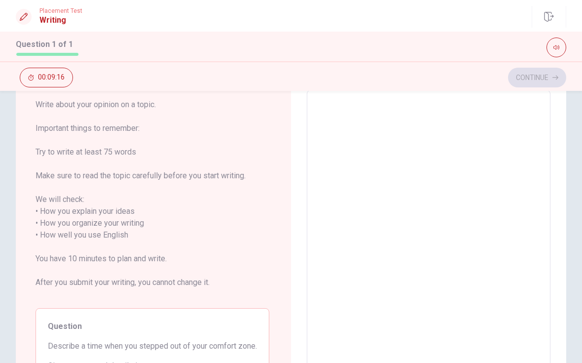
scroll to position [55, 0]
click at [446, 163] on textarea at bounding box center [429, 229] width 230 height 262
type textarea "I"
type textarea "x"
type textarea "I"
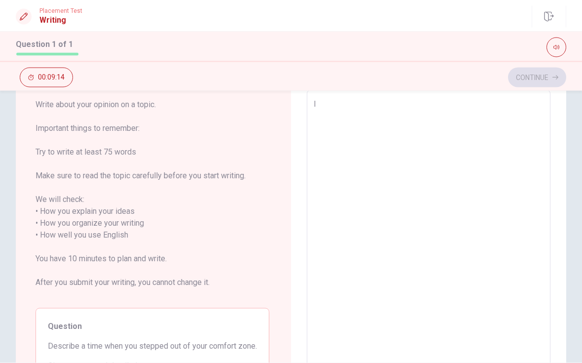
type textarea "x"
type textarea "I t"
type textarea "x"
type textarea "I th"
type textarea "x"
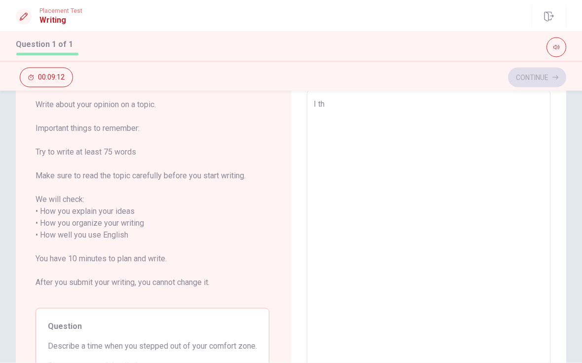
type textarea "I thi"
type textarea "x"
type textarea "I thin"
type textarea "x"
type textarea "I think"
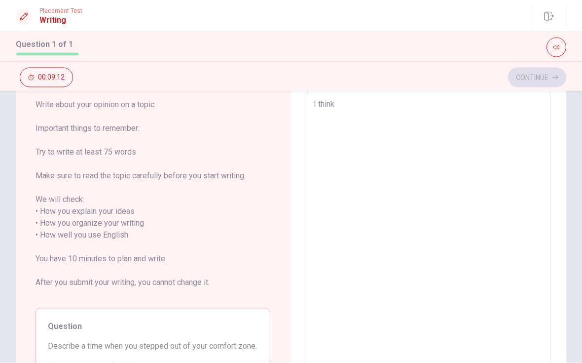
type textarea "x"
type textarea "I think"
type textarea "x"
type textarea "I think"
type textarea "x"
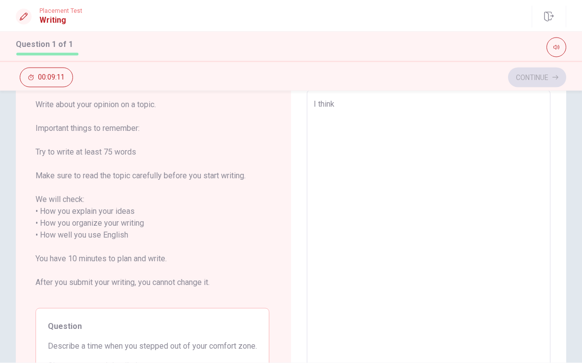
type textarea "I thin"
type textarea "x"
type textarea "I thi"
type textarea "x"
type textarea "I th"
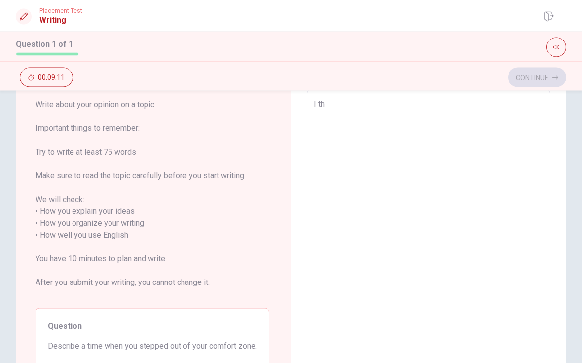
type textarea "x"
type textarea "I t"
type textarea "x"
type textarea "I"
type textarea "x"
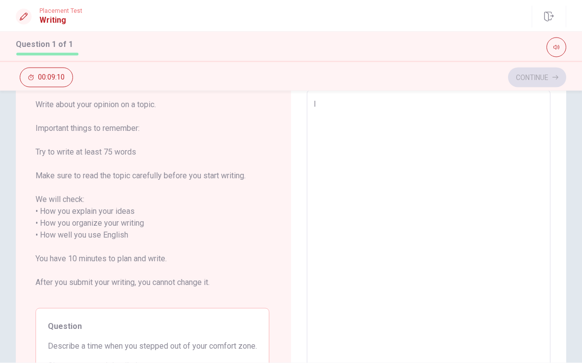
type textarea "I"
type textarea "x"
type textarea "I"
type textarea "x"
type textarea "I"
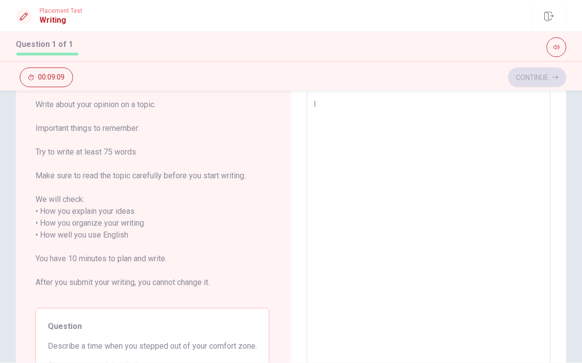
type textarea "x"
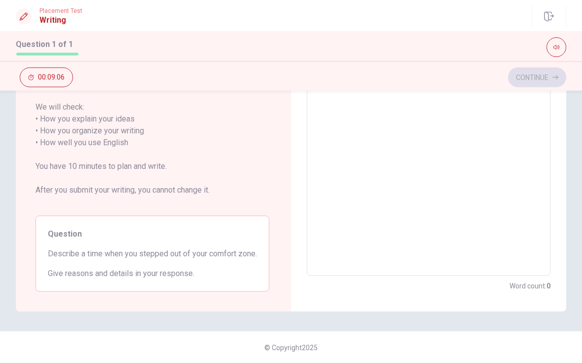
scroll to position [147, 0]
click at [404, 129] on textarea at bounding box center [429, 137] width 230 height 262
type textarea "A"
type textarea "x"
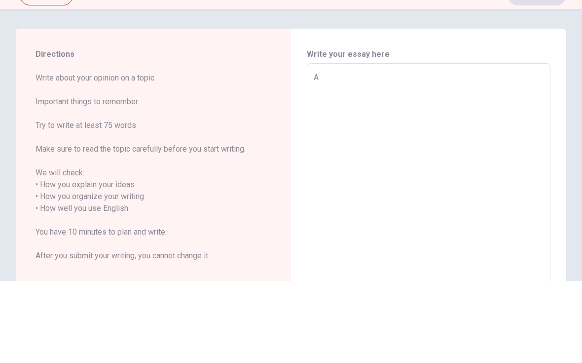
type textarea "A"
type textarea "x"
type textarea "A m"
type textarea "x"
type textarea "A mo"
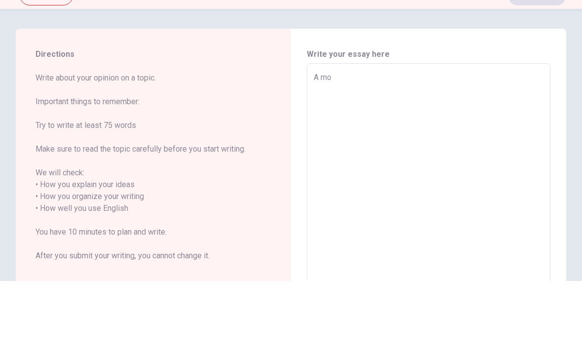
type textarea "x"
type textarea "A mom"
type textarea "x"
type textarea "A mome"
type textarea "x"
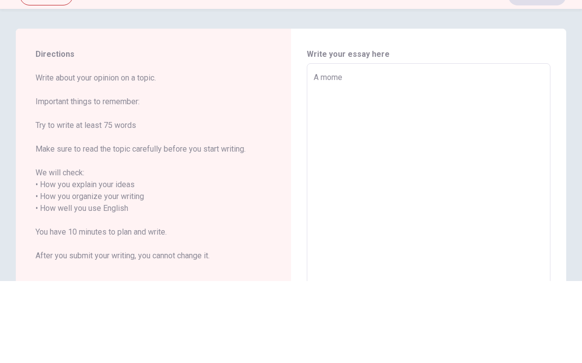
type textarea "A momen"
type textarea "x"
type textarea "A moment"
type textarea "x"
type textarea "A moment"
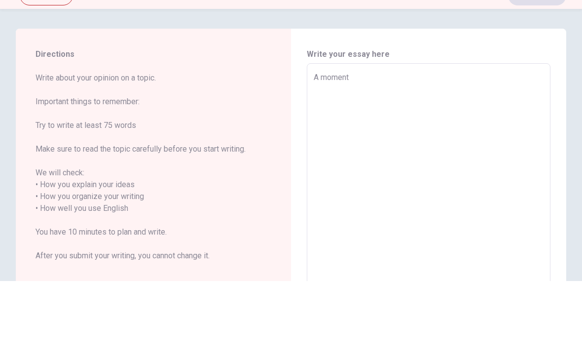
type textarea "x"
type textarea "A moment t"
type textarea "x"
type textarea "A moment th"
type textarea "x"
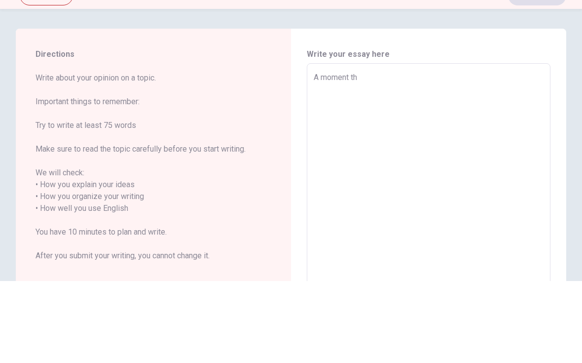
type textarea "A moment tha"
type textarea "x"
type textarea "A moment that"
type textarea "x"
type textarea "A moment that"
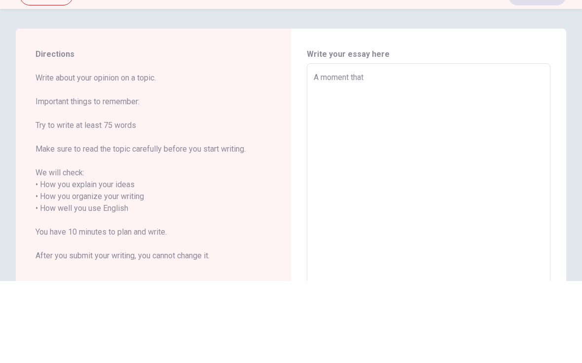
type textarea "x"
type textarea "A moment that I"
type textarea "x"
type textarea "A moment that I"
type textarea "x"
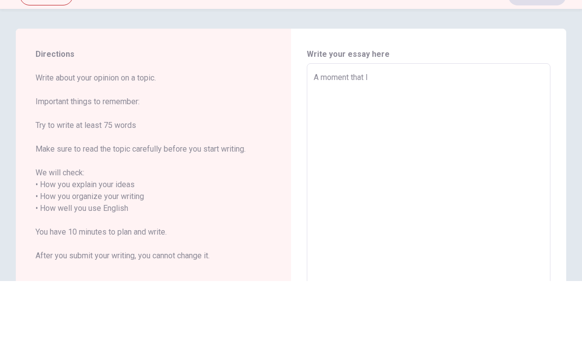
type textarea "A moment that I s"
type textarea "x"
type textarea "A moment that I st"
type textarea "x"
type textarea "A moment that I ste"
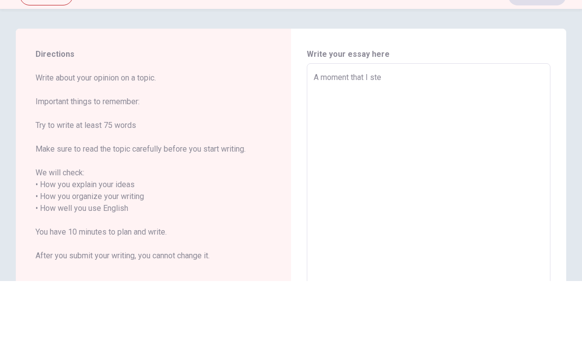
type textarea "x"
type textarea "A moment that I step"
type textarea "x"
type textarea "A moment that I stepe"
type textarea "x"
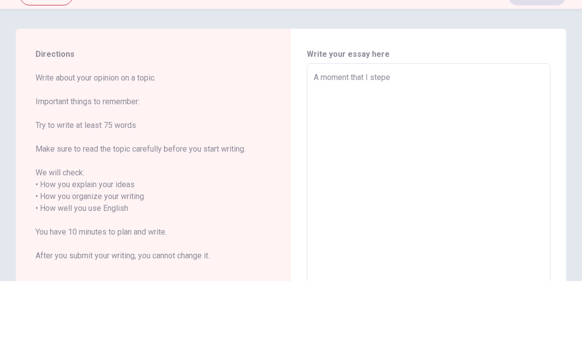
type textarea "A moment that I steped"
type textarea "x"
type textarea "A moment that I steped"
type textarea "x"
type textarea "A moment that I steped o"
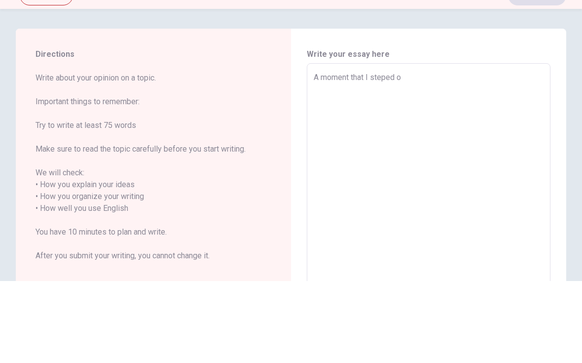
type textarea "x"
type textarea "A moment that I steped ou"
type textarea "x"
type textarea "A moment that I steped out"
type textarea "x"
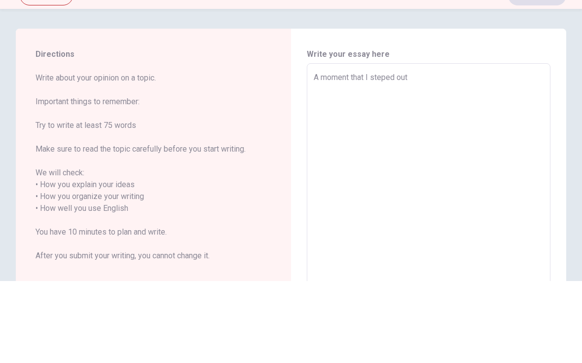
type textarea "A moment that I steped out"
type textarea "x"
type textarea "A moment that I steped out o"
type textarea "x"
type textarea "A moment that I steped out of"
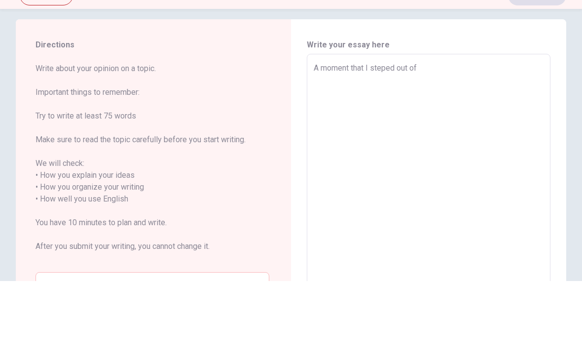
scroll to position [6, 0]
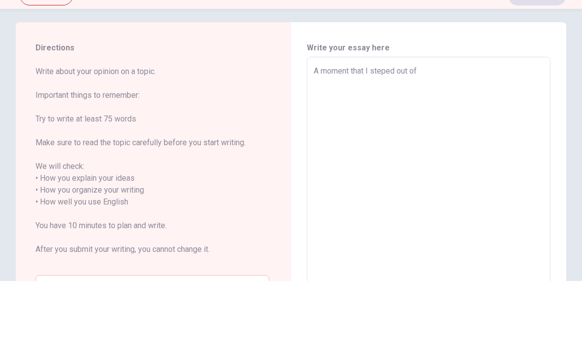
type textarea "x"
type textarea "A moment that I stepped out of"
click at [488, 147] on textarea "A moment that I stepped out of" at bounding box center [429, 278] width 230 height 262
type textarea "x"
type textarea "A moment that I stepped out of"
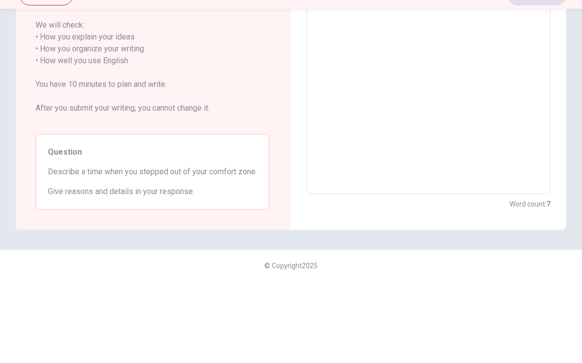
scroll to position [188, 0]
type textarea "x"
type textarea "A moment that I stepped out of c"
type textarea "x"
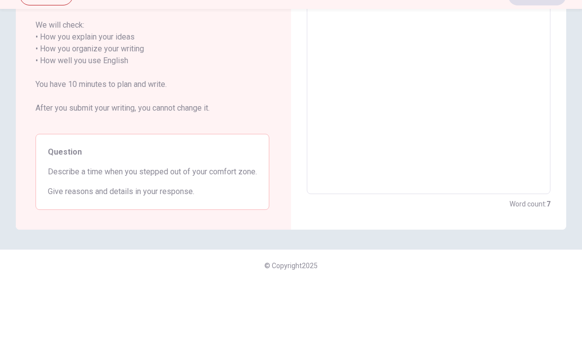
type textarea "A moment that I stepped out of co"
type textarea "x"
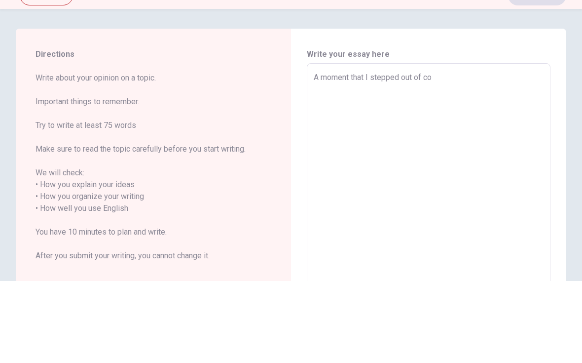
type textarea "A moment that I stepped out of com"
type textarea "x"
type textarea "A moment that I stepped out of comf"
type textarea "x"
type textarea "A moment that I stepped out of comfo"
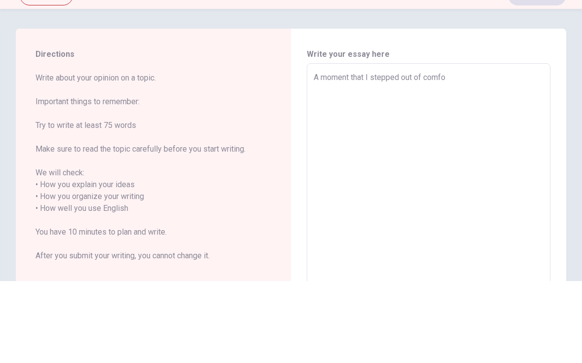
type textarea "x"
type textarea "A moment that I stepped out of comfor"
type textarea "x"
type textarea "A moment that I stepped out of comfort"
type textarea "x"
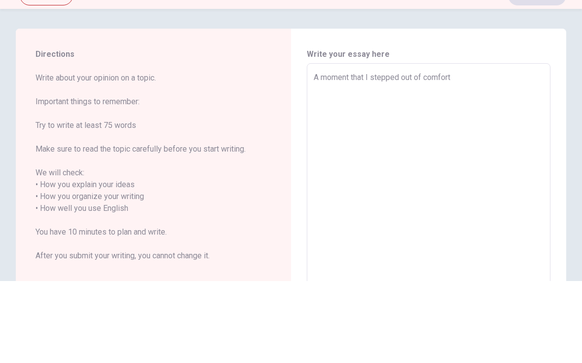
type textarea "A moment that I stepped out of comfort"
type textarea "x"
type textarea "A moment that I stepped out of comfort z"
type textarea "x"
type textarea "A moment that I stepped out of comfort zo"
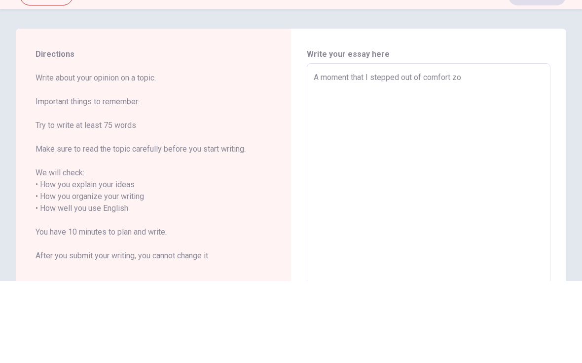
type textarea "x"
type textarea "A moment that I stepped out of comfort zon"
type textarea "x"
type textarea "A moment that I stepped out of comfort zone"
type textarea "x"
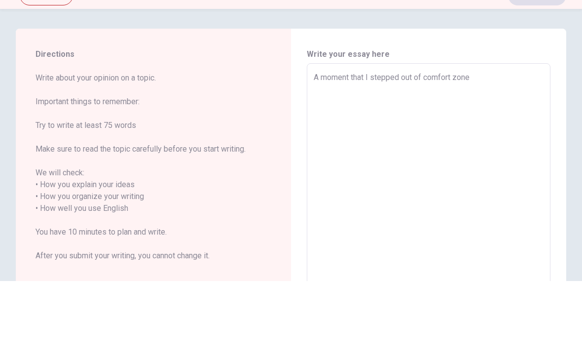
type textarea "A moment that I stepped out of comfort zone"
type textarea "x"
type textarea "A moment that I stepped out of comfort zone i"
type textarea "x"
type textarea "A moment that I stepped out of comfort zone is"
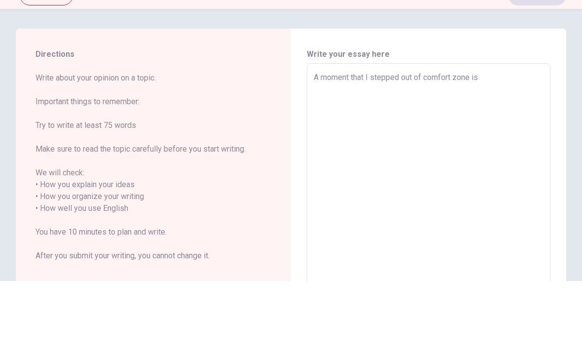
type textarea "x"
type textarea "A moment that I stepped out of comfort zone is"
type textarea "x"
type textarea "A moment thatI stepped out of comfort zone is"
type textarea "x"
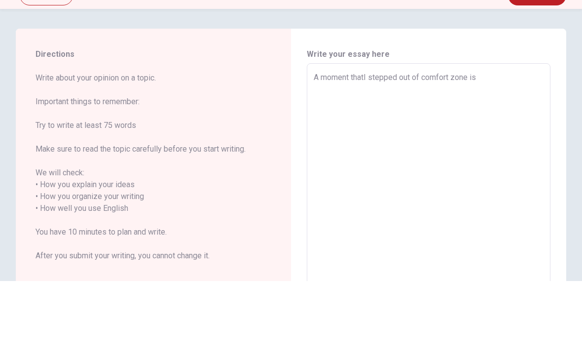
type textarea "A moment [PERSON_NAME] stepped out of comfort zone is"
type textarea "x"
type textarea "A moment thI stepped out of comfort zone is"
type textarea "x"
type textarea "A moment [PERSON_NAME] stepped out of comfort zone is"
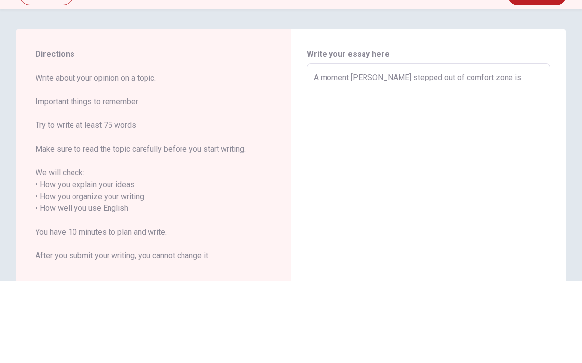
type textarea "x"
type textarea "A moment I stepped out of comfort zone is"
type textarea "x"
type textarea "A momentI stepped out of comfort zone is"
type textarea "x"
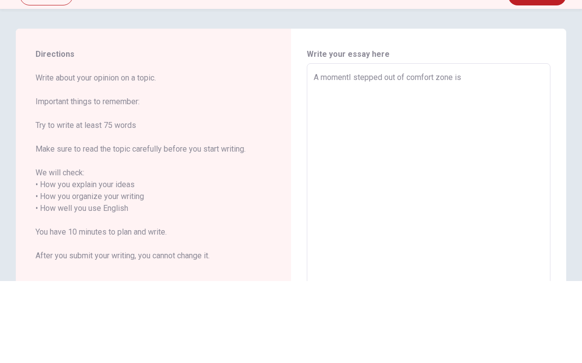
type textarea "A momenI stepped out of comfort zone is"
type textarea "x"
type textarea "A momeI stepped out of comfort zone is"
type textarea "x"
type textarea "A momI stepped out of comfort zone is"
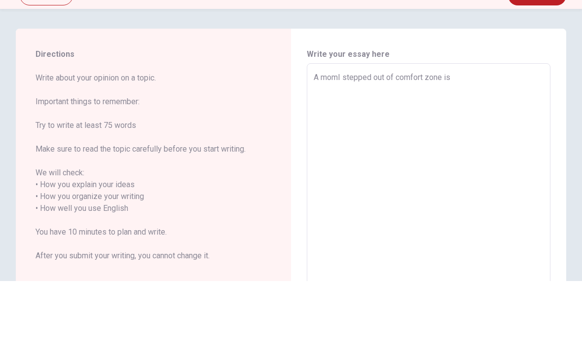
type textarea "x"
type textarea "A moI stepped out of comfort zone is"
type textarea "x"
type textarea "A mI stepped out of comfort zone is"
type textarea "x"
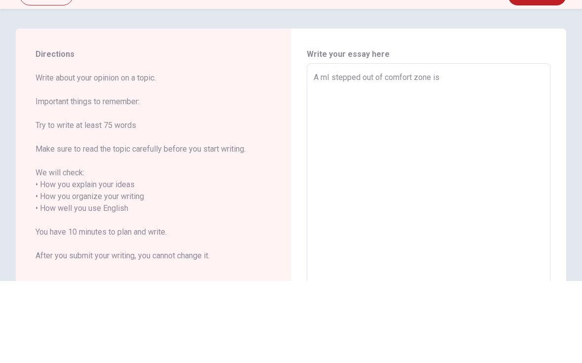
type textarea "A I stepped out of comfort zone is"
type textarea "x"
type textarea "AI stepped out of comfort zone is"
type textarea "x"
type textarea "I stepped out of comfort zone is"
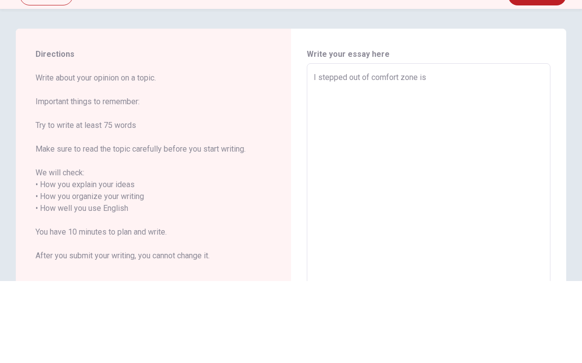
type textarea "x"
click at [490, 153] on textarea "I stepped out of comfort zone is" at bounding box center [429, 284] width 230 height 262
type textarea "I stepped out of comfort zone is"
type textarea "x"
type textarea "I stepped out of comfort zone i"
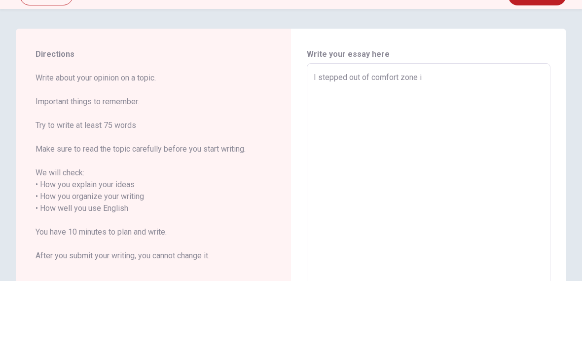
type textarea "x"
type textarea "I stepped out of comfort zone"
type textarea "x"
type textarea "I stepped out of comfort zone w"
type textarea "x"
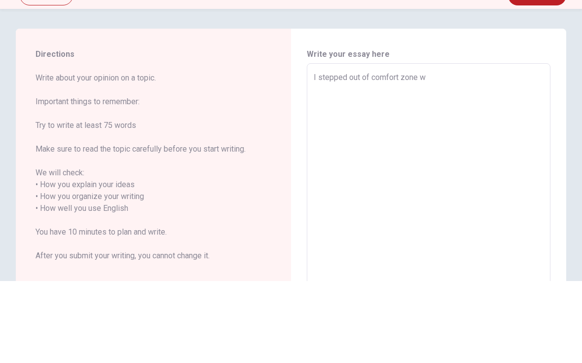
type textarea "I stepped out of comfort zone wh"
type textarea "x"
type textarea "I stepped out of comfort zone whe"
type textarea "x"
type textarea "I stepped out of comfort zone when"
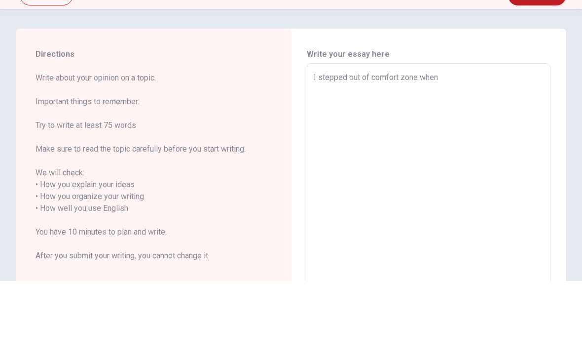
type textarea "x"
type textarea "I stepped out of comfort zone when"
type textarea "x"
type textarea "I stepped out of comfort zone when I"
type textarea "x"
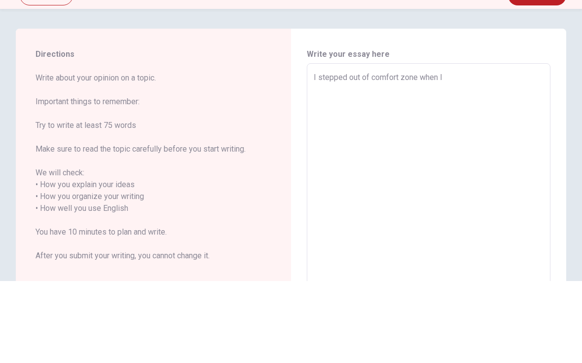
type textarea "I stepped out of comfort zone when I"
type textarea "x"
type textarea "I stepped out of comfort zone when I s"
type textarea "x"
type textarea "I stepped out of comfort zone when I st"
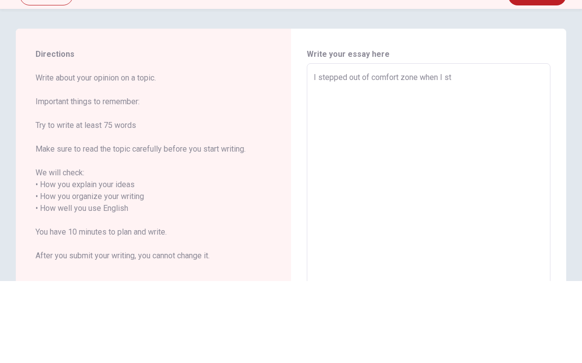
type textarea "x"
type textarea "I stepped out of comfort zone when I sta"
type textarea "x"
type textarea "I stepped out of comfort zone when I star"
type textarea "x"
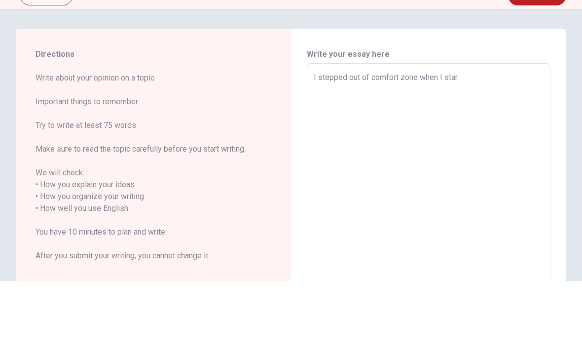
type textarea "I stepped out of comfort zone when I stare"
type textarea "x"
type textarea "I stepped out of comfort zone when I stared"
type textarea "x"
type textarea "I stepped out of comfort zone when I stare"
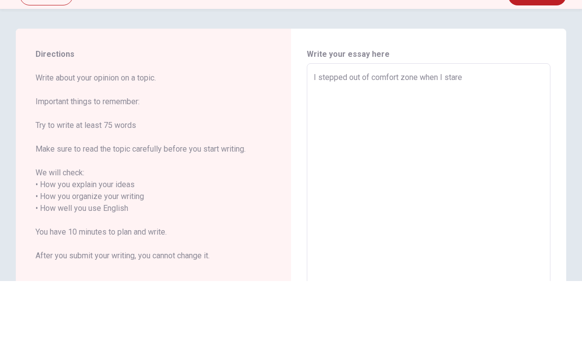
type textarea "x"
type textarea "I stepped out of comfort zone when I star"
type textarea "x"
type textarea "I stepped out of comfort zone when I start"
type textarea "x"
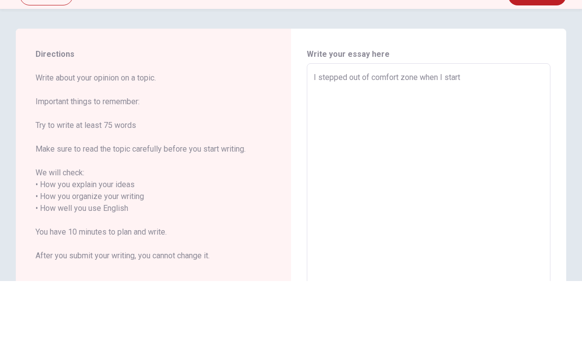
type textarea "I stepped out of comfort zone when I starte"
type textarea "x"
type textarea "I stepped out of comfort zone when I started"
